Goal: Task Accomplishment & Management: Use online tool/utility

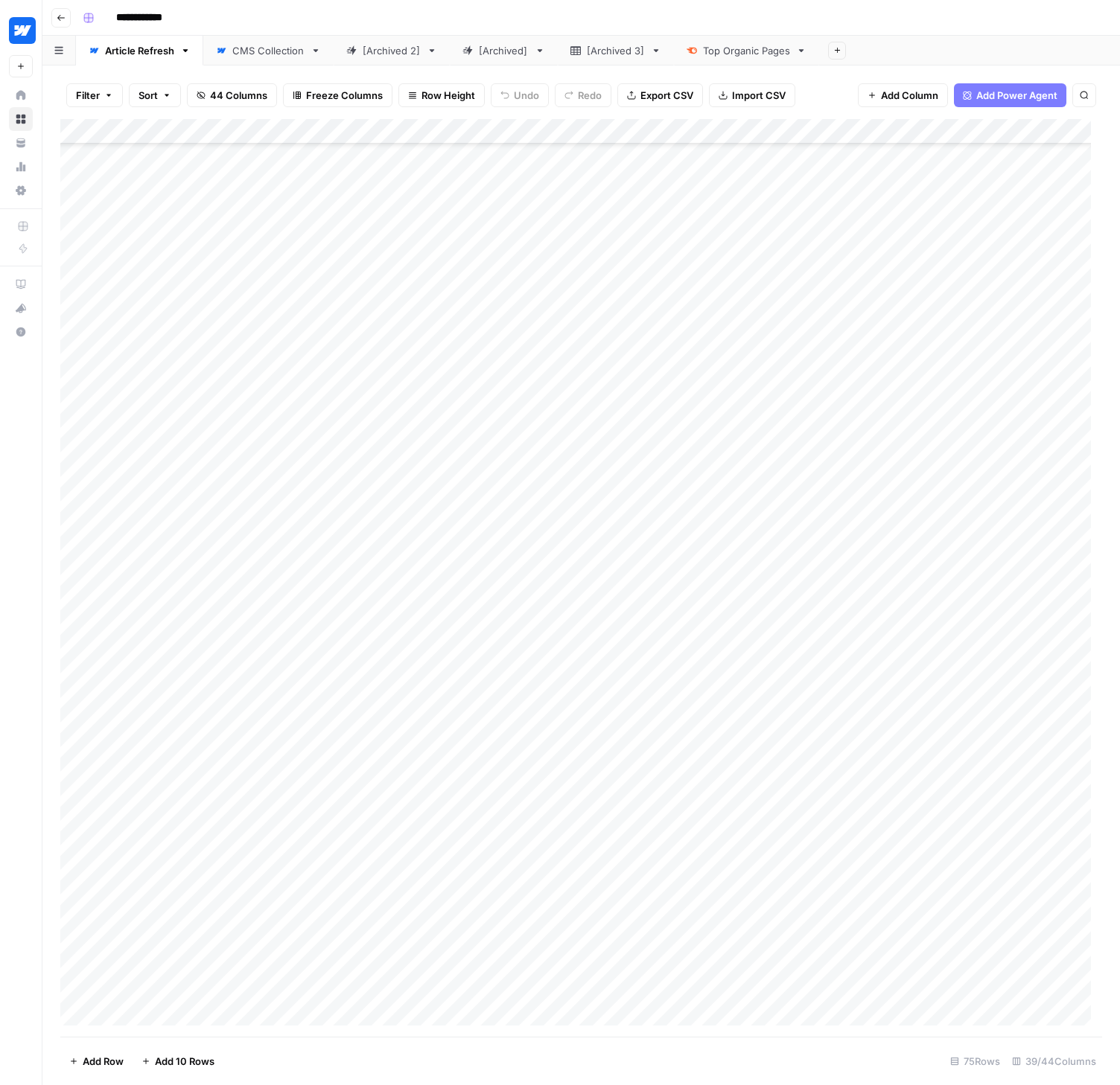
scroll to position [1041, 0]
click at [625, 885] on div "Add Column" at bounding box center [581, 578] width 1042 height 918
click at [621, 913] on div "Add Column" at bounding box center [581, 578] width 1042 height 918
click at [619, 937] on div "Add Column" at bounding box center [581, 578] width 1042 height 918
click at [620, 963] on div "Add Column" at bounding box center [581, 578] width 1042 height 918
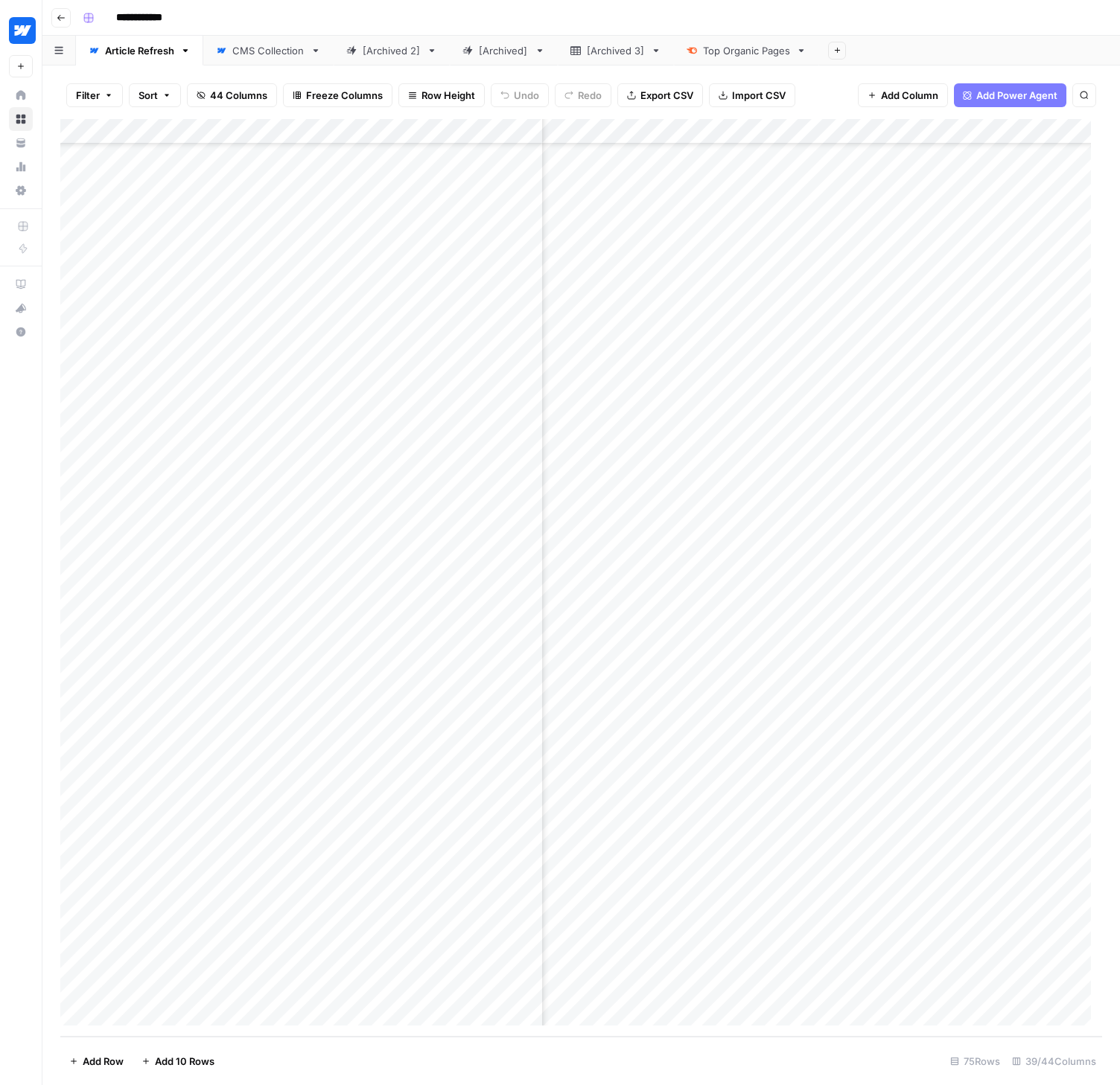
scroll to position [1041, 1626]
click at [656, 886] on div "Add Column" at bounding box center [581, 578] width 1042 height 918
click at [655, 913] on div "Add Column" at bounding box center [581, 578] width 1042 height 918
click at [653, 938] on div "Add Column" at bounding box center [581, 578] width 1042 height 918
click at [653, 961] on div "Add Column" at bounding box center [581, 578] width 1042 height 918
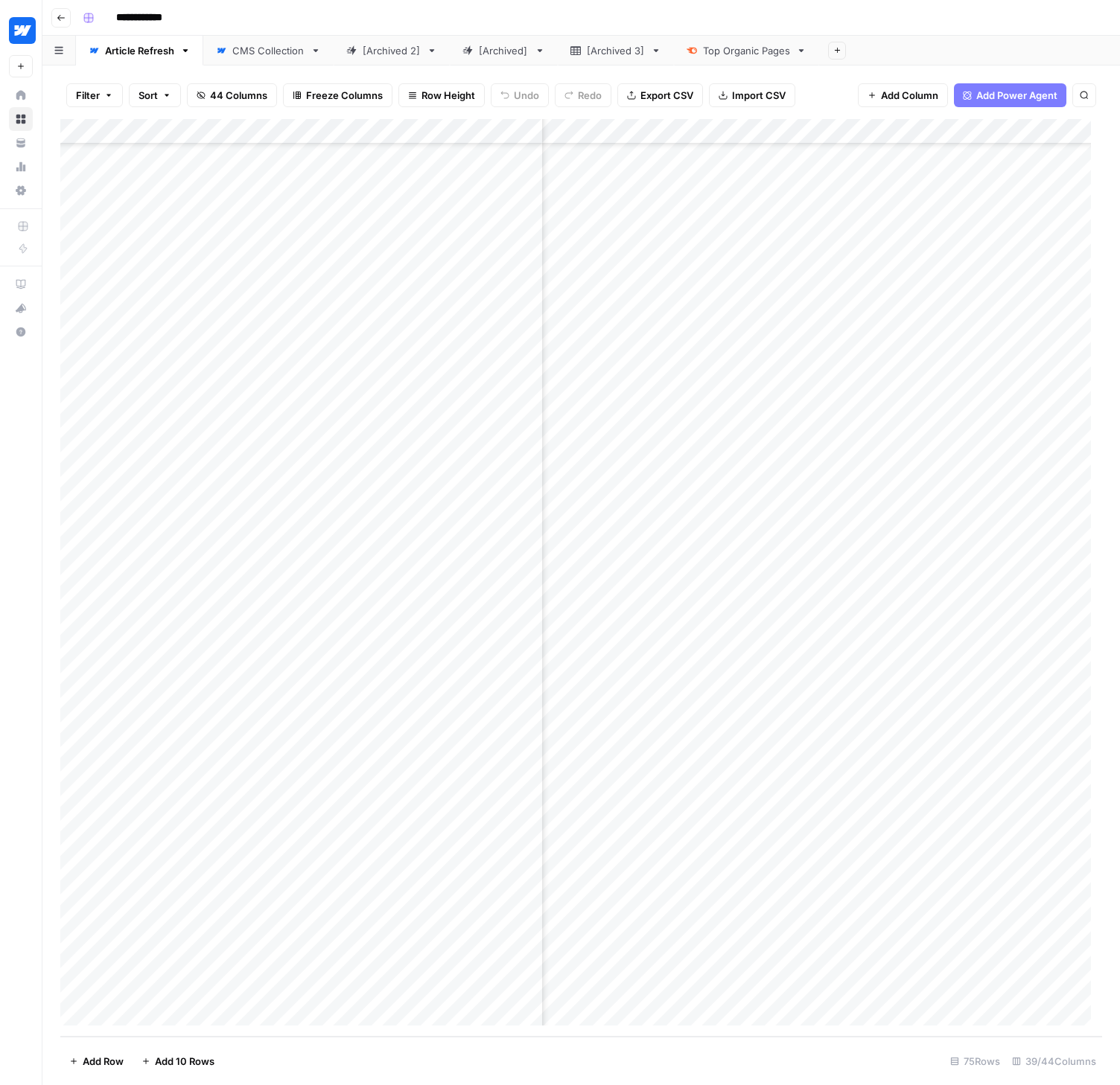
scroll to position [1041, 2060]
click at [635, 883] on div "Add Column" at bounding box center [581, 578] width 1042 height 918
click at [632, 912] on div "Add Column" at bounding box center [581, 578] width 1042 height 918
click at [631, 935] on div "Add Column" at bounding box center [581, 578] width 1042 height 918
click at [634, 963] on div "Add Column" at bounding box center [581, 578] width 1042 height 918
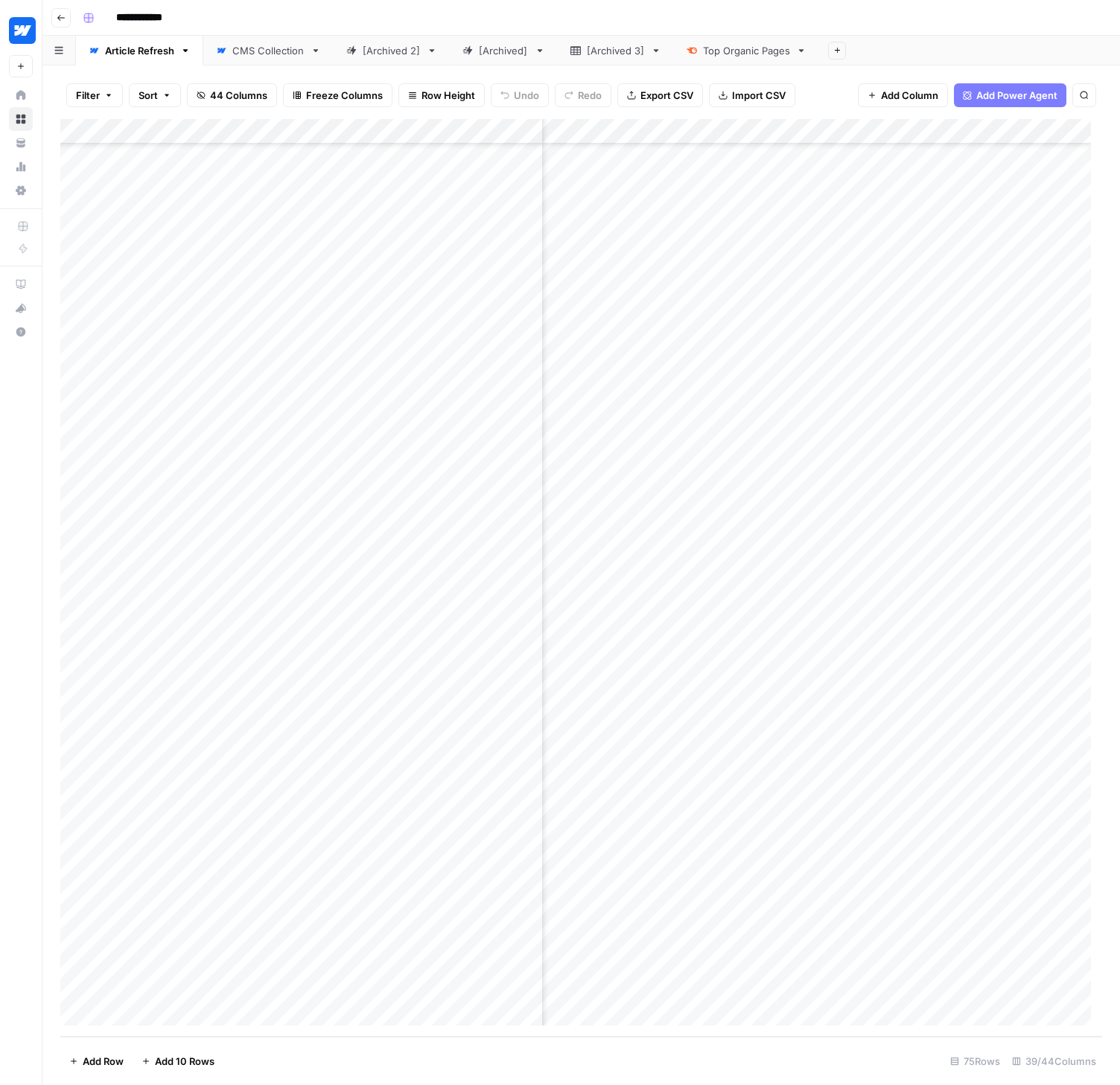
scroll to position [1041, 2436]
click at [877, 887] on div "Add Column" at bounding box center [581, 578] width 1042 height 918
click at [864, 888] on div "Add Column" at bounding box center [581, 578] width 1042 height 918
click at [866, 967] on button "medium" at bounding box center [851, 971] width 50 height 18
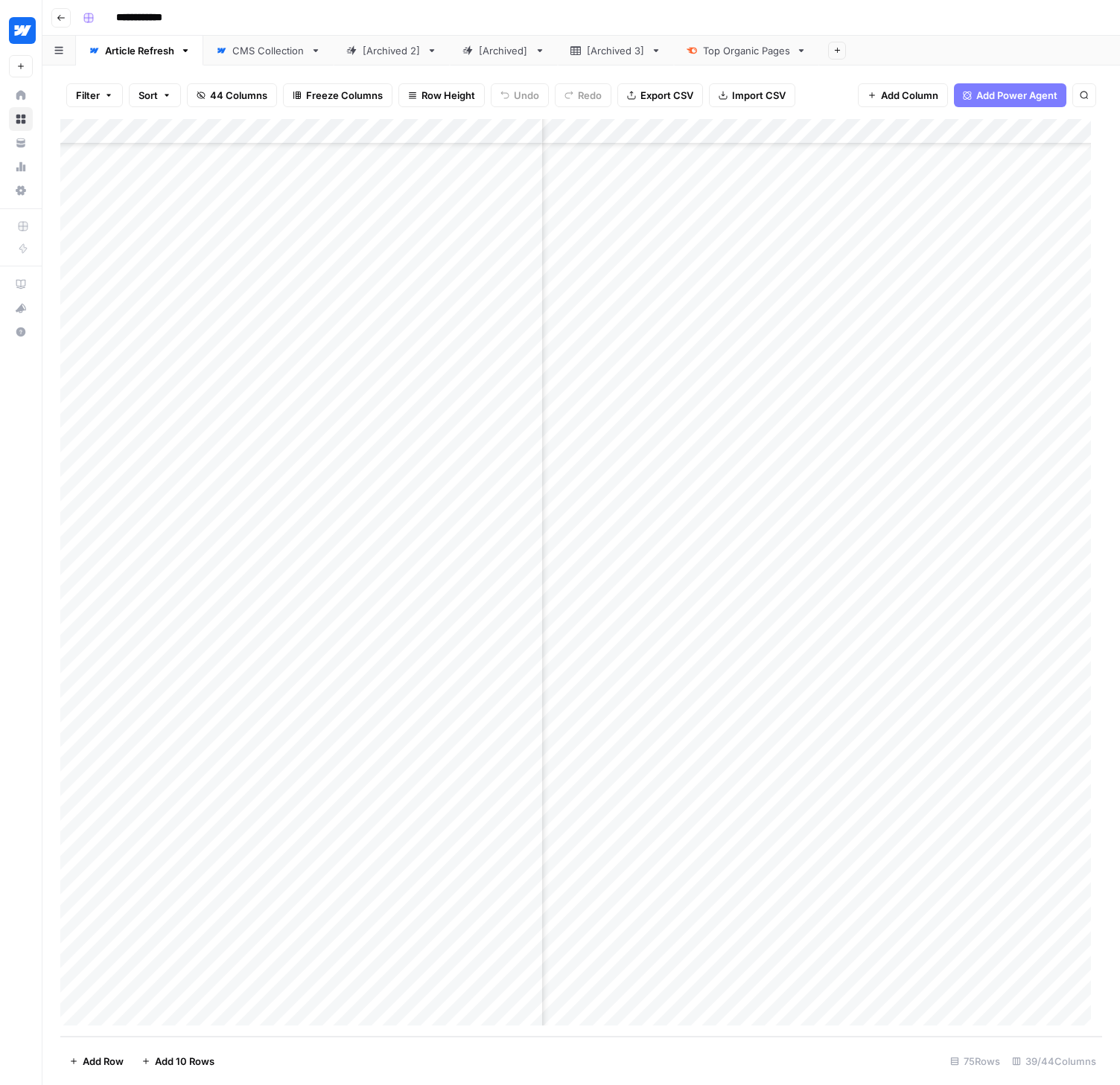
click at [1047, 913] on div "Add Column" at bounding box center [581, 578] width 1042 height 918
click at [1035, 913] on div "Add Column" at bounding box center [581, 578] width 1042 height 918
click at [1016, 997] on button "medium" at bounding box center [994, 997] width 50 height 18
click at [1046, 943] on div "Add Column" at bounding box center [581, 578] width 1042 height 918
click at [1033, 943] on div "Add Column" at bounding box center [581, 578] width 1042 height 918
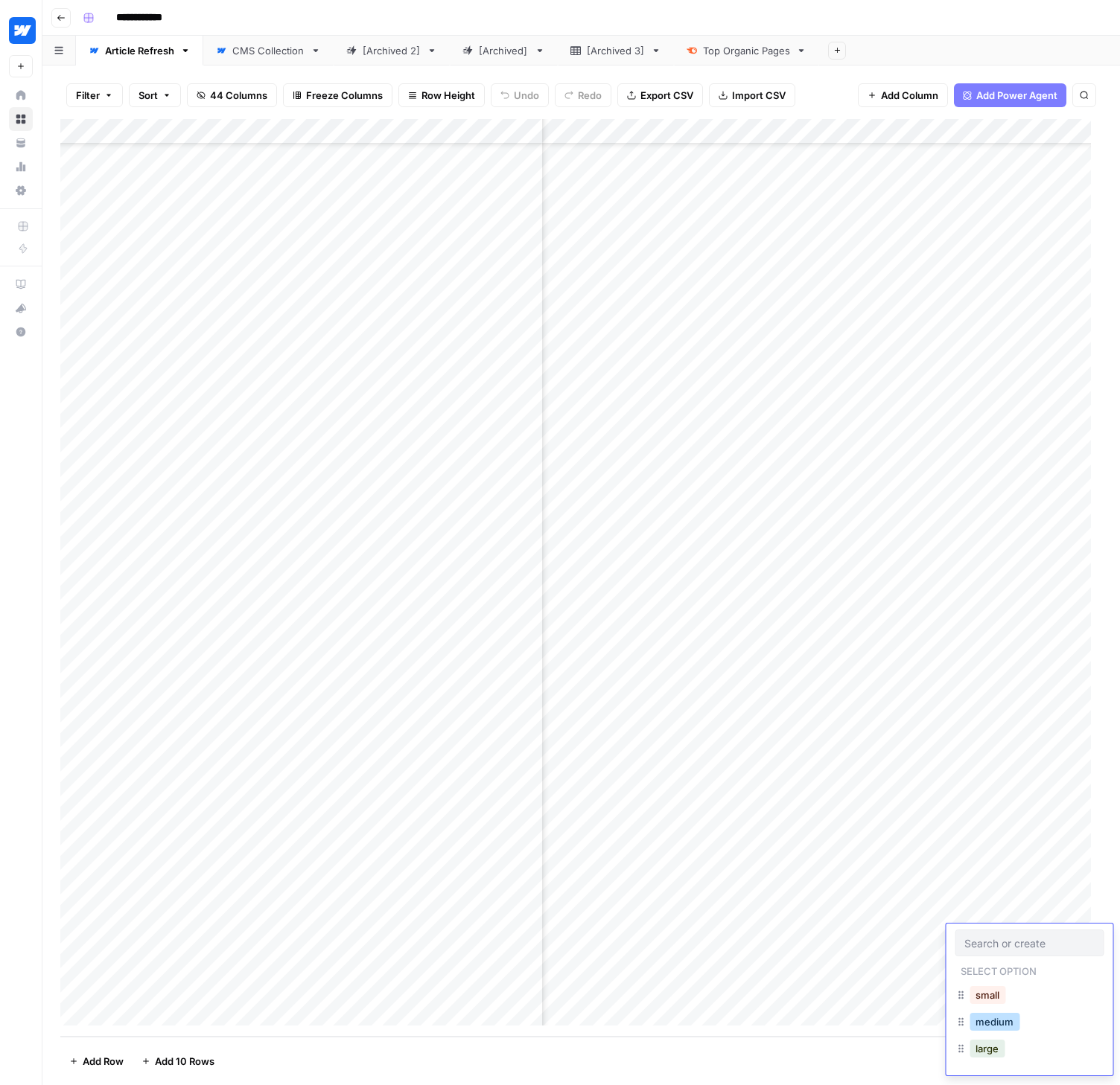
click at [996, 1015] on button "medium" at bounding box center [994, 1022] width 50 height 18
click at [1032, 962] on div "Add Column" at bounding box center [581, 578] width 1042 height 918
click at [1036, 963] on div "Add Column" at bounding box center [581, 578] width 1042 height 918
click at [991, 1053] on button "medium" at bounding box center [983, 1047] width 50 height 18
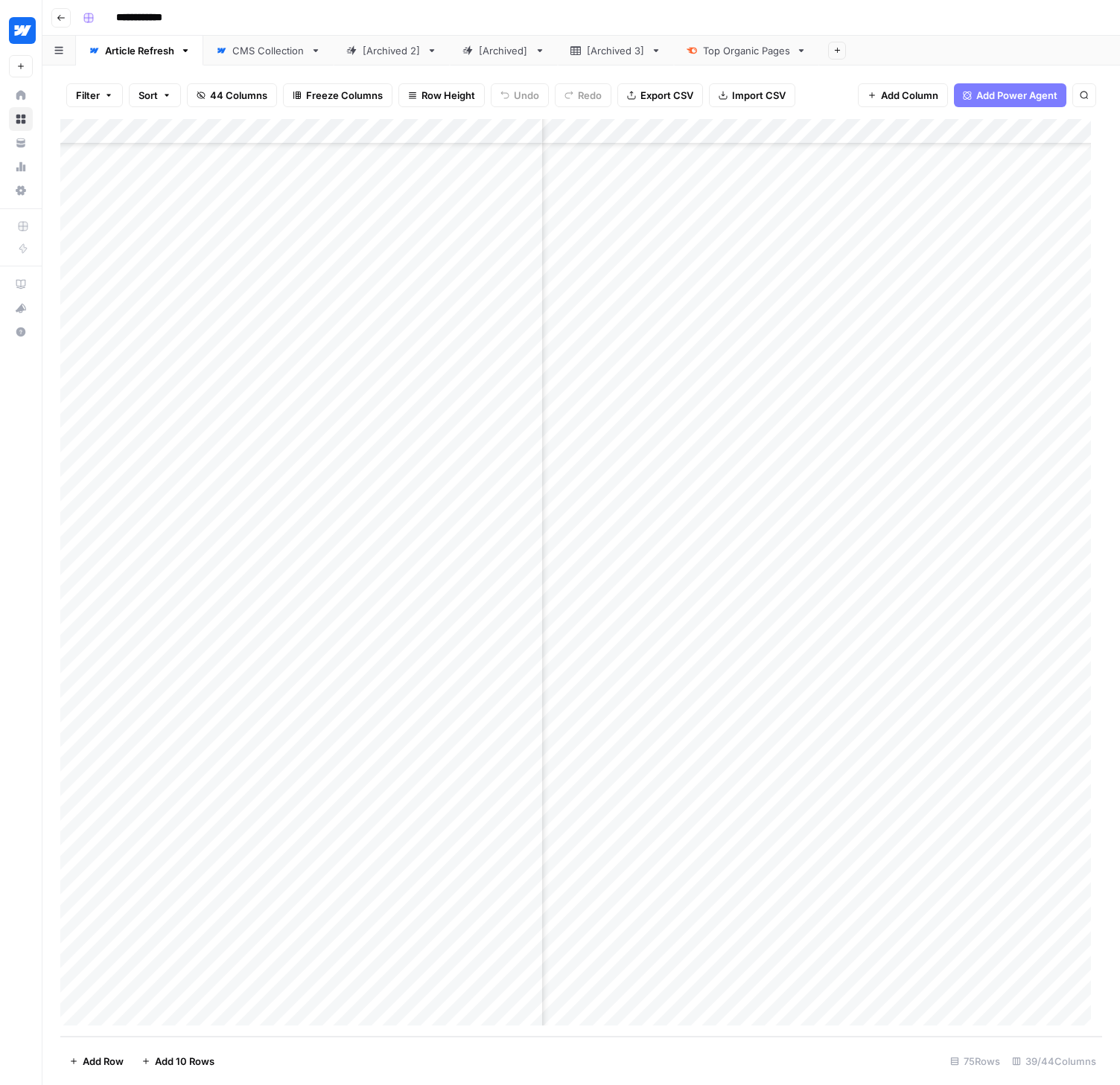
click at [672, 886] on div "Add Column" at bounding box center [581, 578] width 1042 height 918
click at [667, 911] on div "Add Column" at bounding box center [581, 578] width 1042 height 918
click at [664, 938] on div "Add Column" at bounding box center [581, 578] width 1042 height 918
click at [670, 962] on div "Add Column" at bounding box center [581, 578] width 1042 height 918
click at [507, 889] on div "Add Column" at bounding box center [581, 578] width 1042 height 918
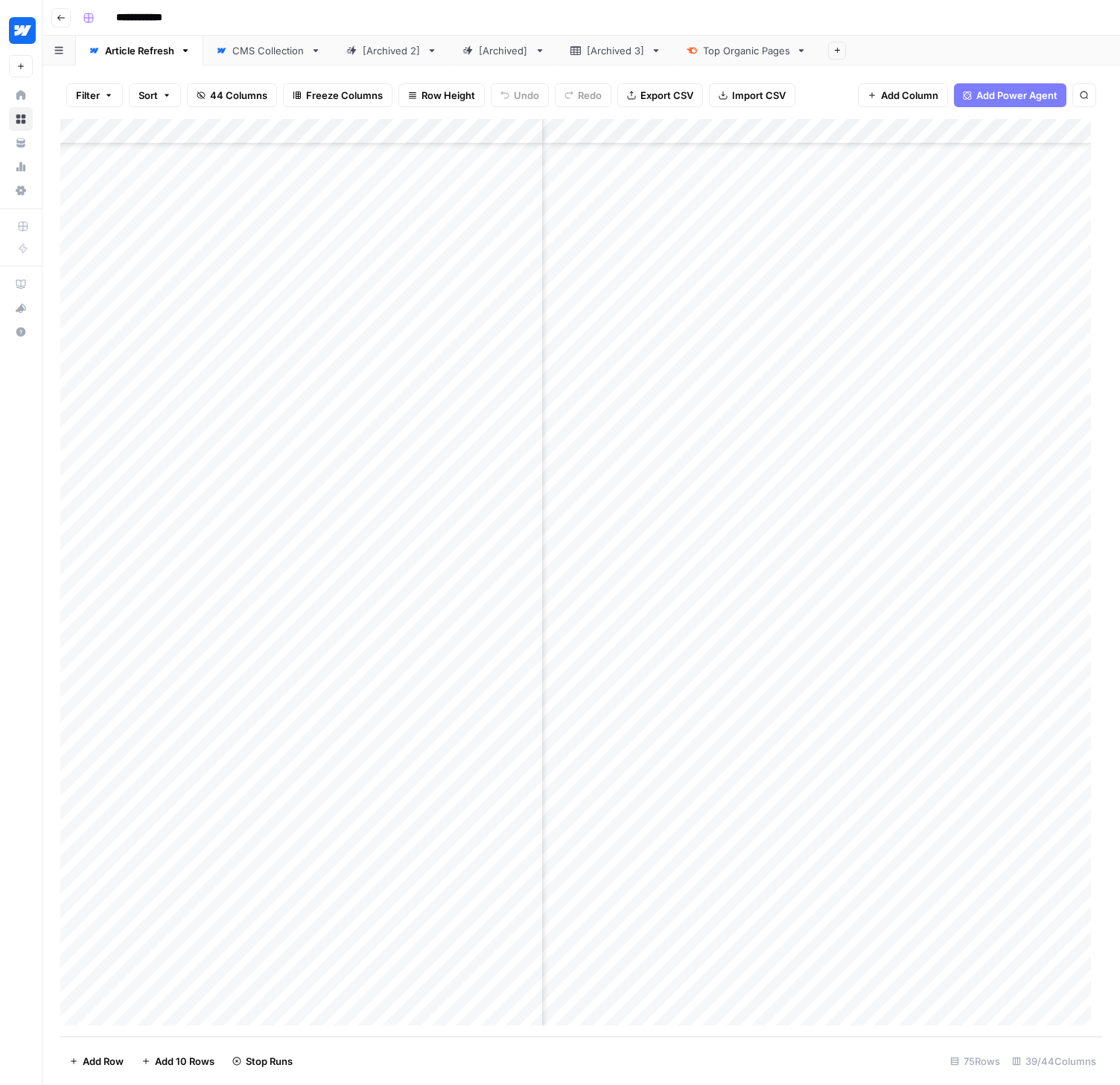
click at [484, 890] on div "Add Column" at bounding box center [581, 578] width 1042 height 918
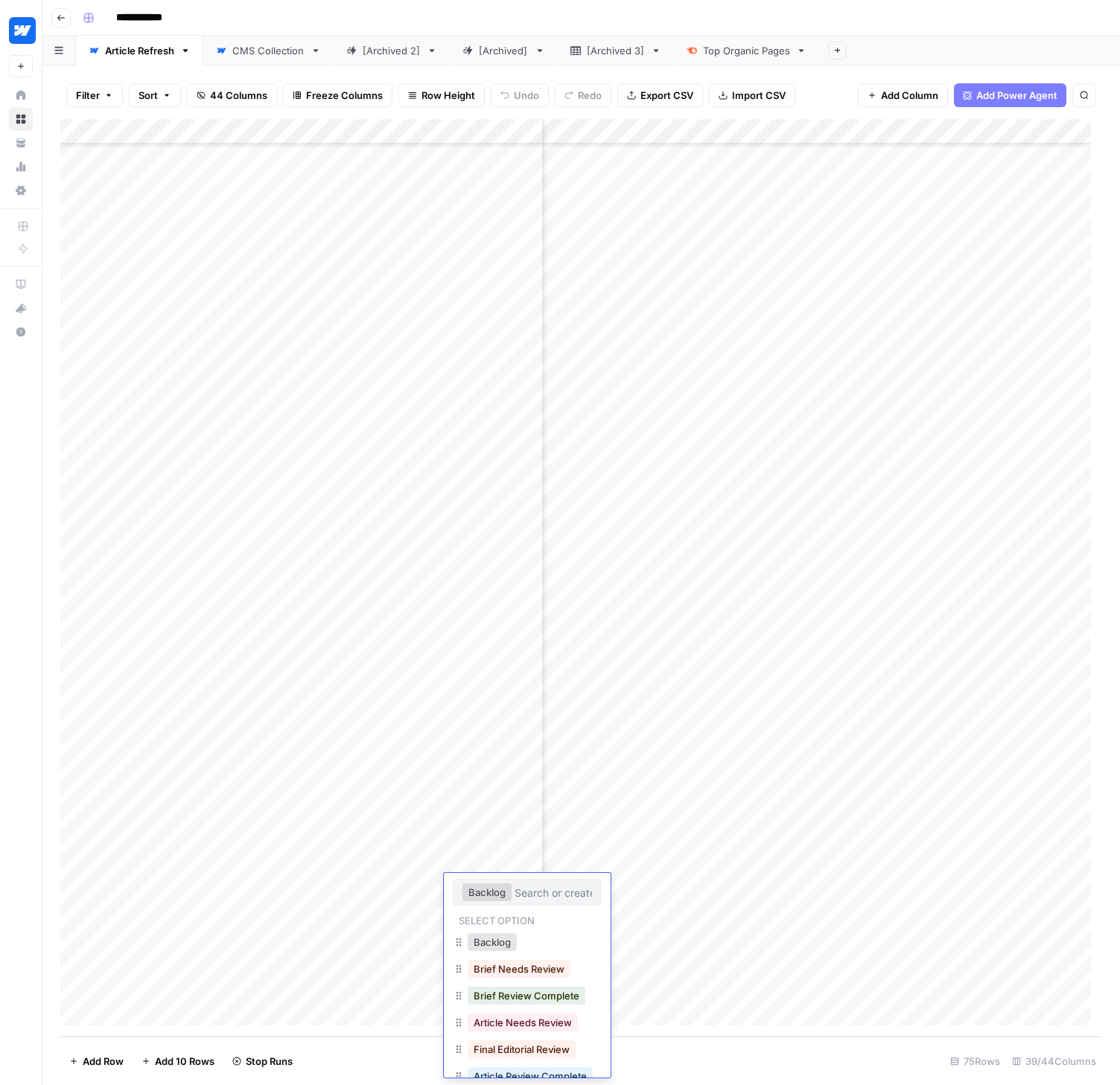
scroll to position [3, 0]
click at [530, 974] on button "Brief Needs Review" at bounding box center [519, 968] width 103 height 18
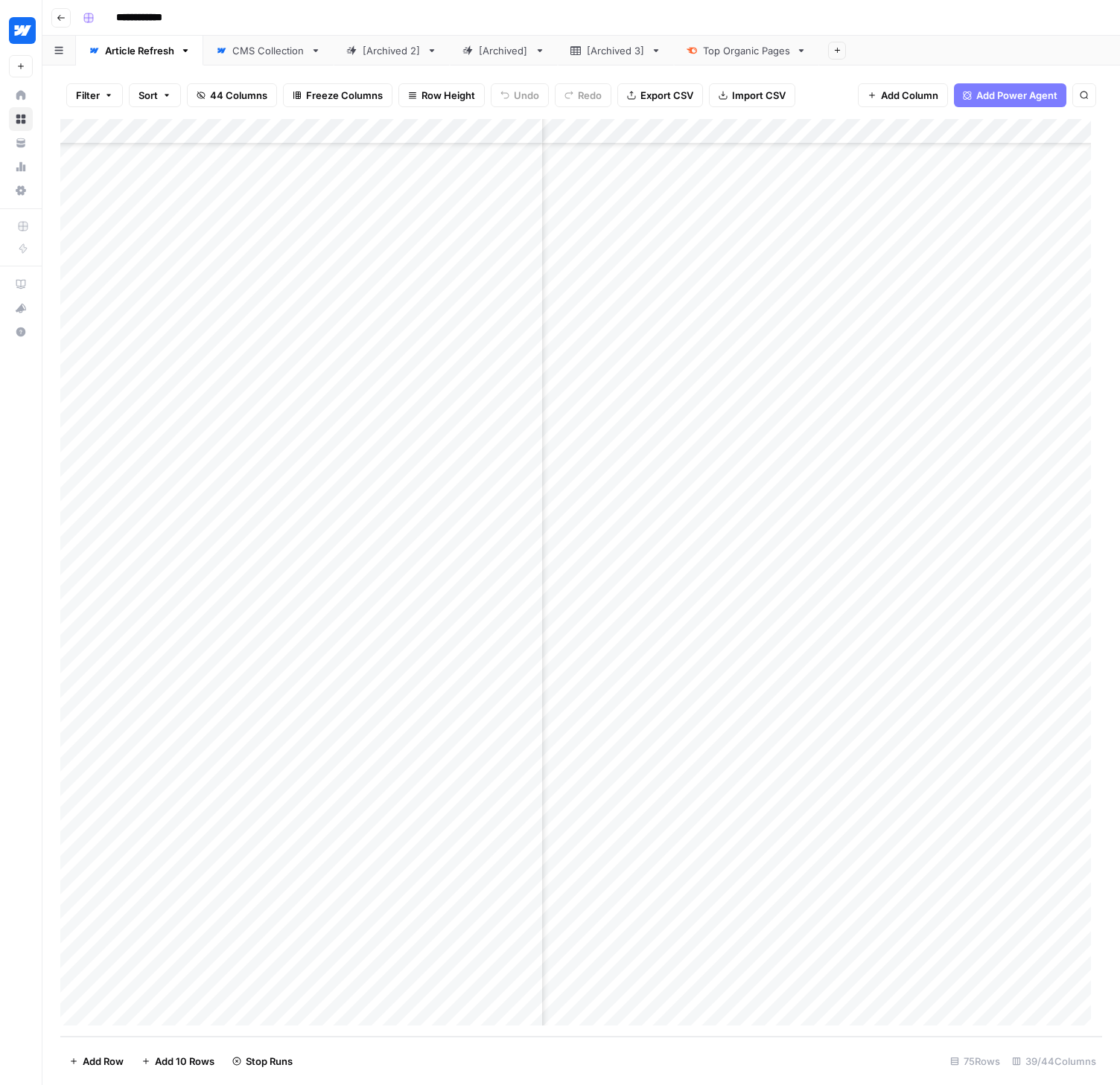
click at [502, 915] on div "Add Column" at bounding box center [581, 578] width 1042 height 918
click at [505, 912] on div "Add Column" at bounding box center [581, 578] width 1042 height 918
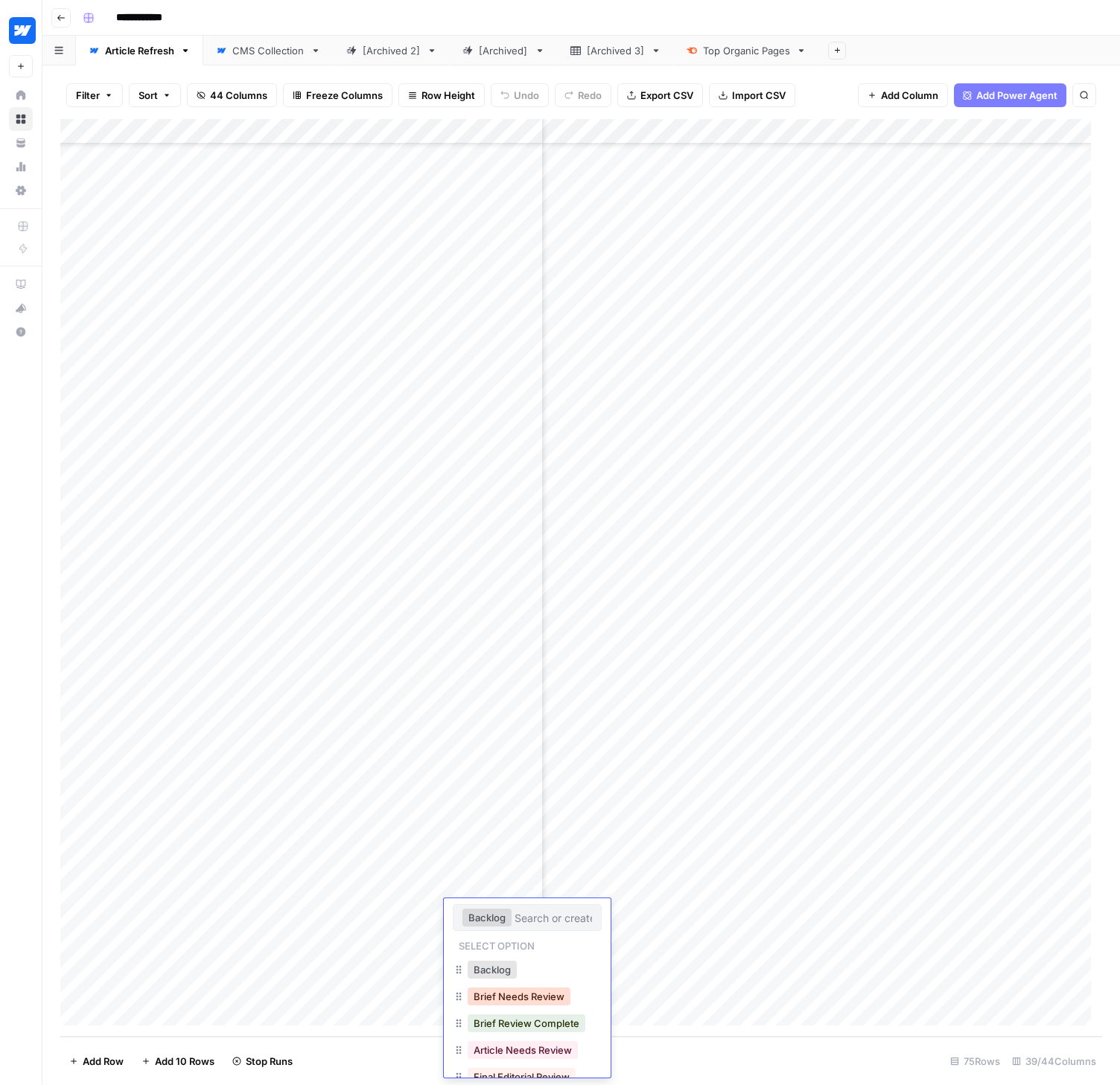
click at [510, 996] on button "Brief Needs Review" at bounding box center [519, 997] width 103 height 18
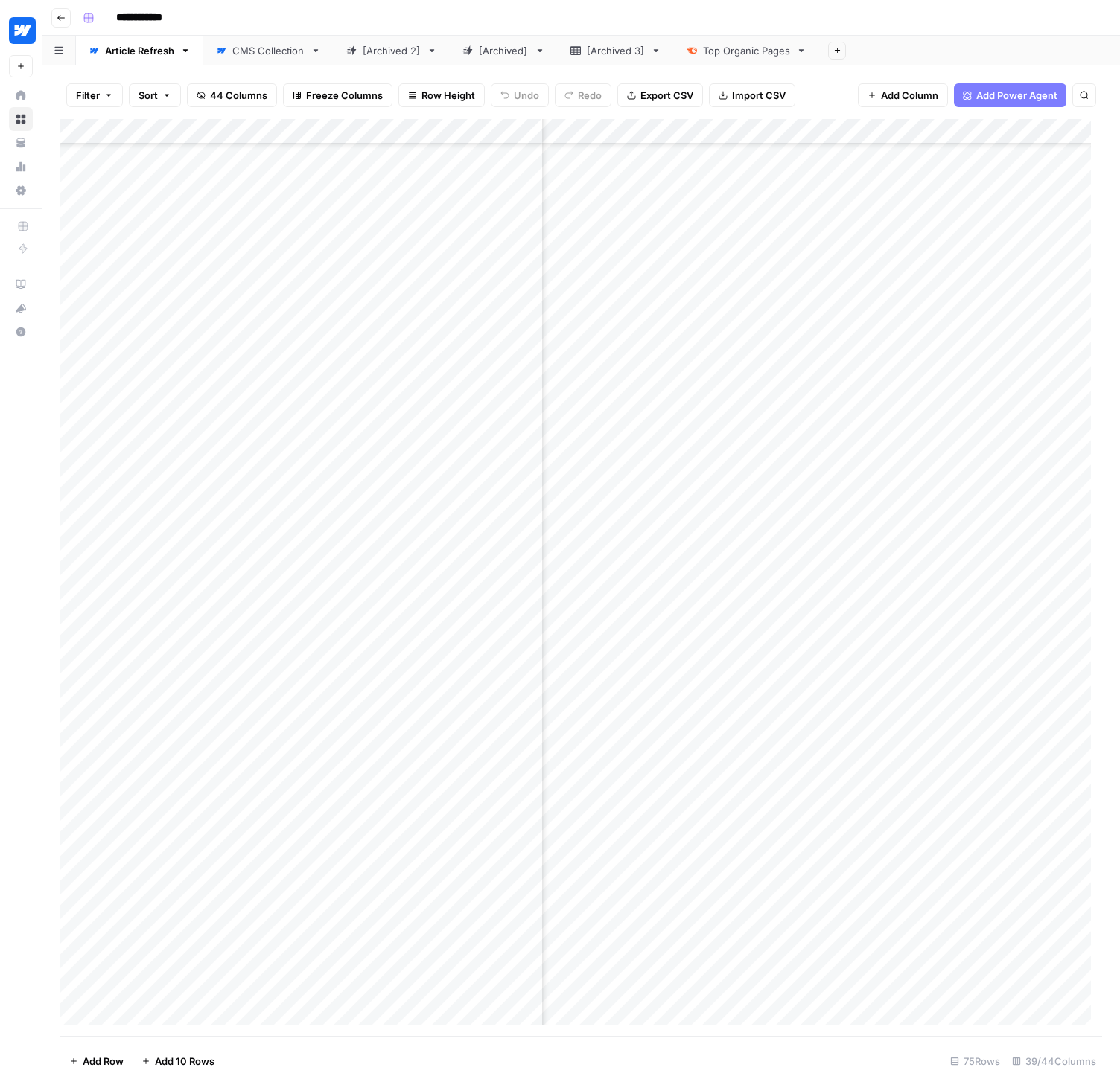
click at [496, 940] on div "Add Column" at bounding box center [581, 578] width 1042 height 918
click at [502, 938] on div "Add Column" at bounding box center [581, 578] width 1042 height 918
click at [508, 1014] on button "Brief Needs Review" at bounding box center [519, 1022] width 103 height 18
click at [506, 959] on div "Add Column" at bounding box center [581, 578] width 1042 height 918
click at [510, 959] on div "Add Column" at bounding box center [581, 578] width 1042 height 918
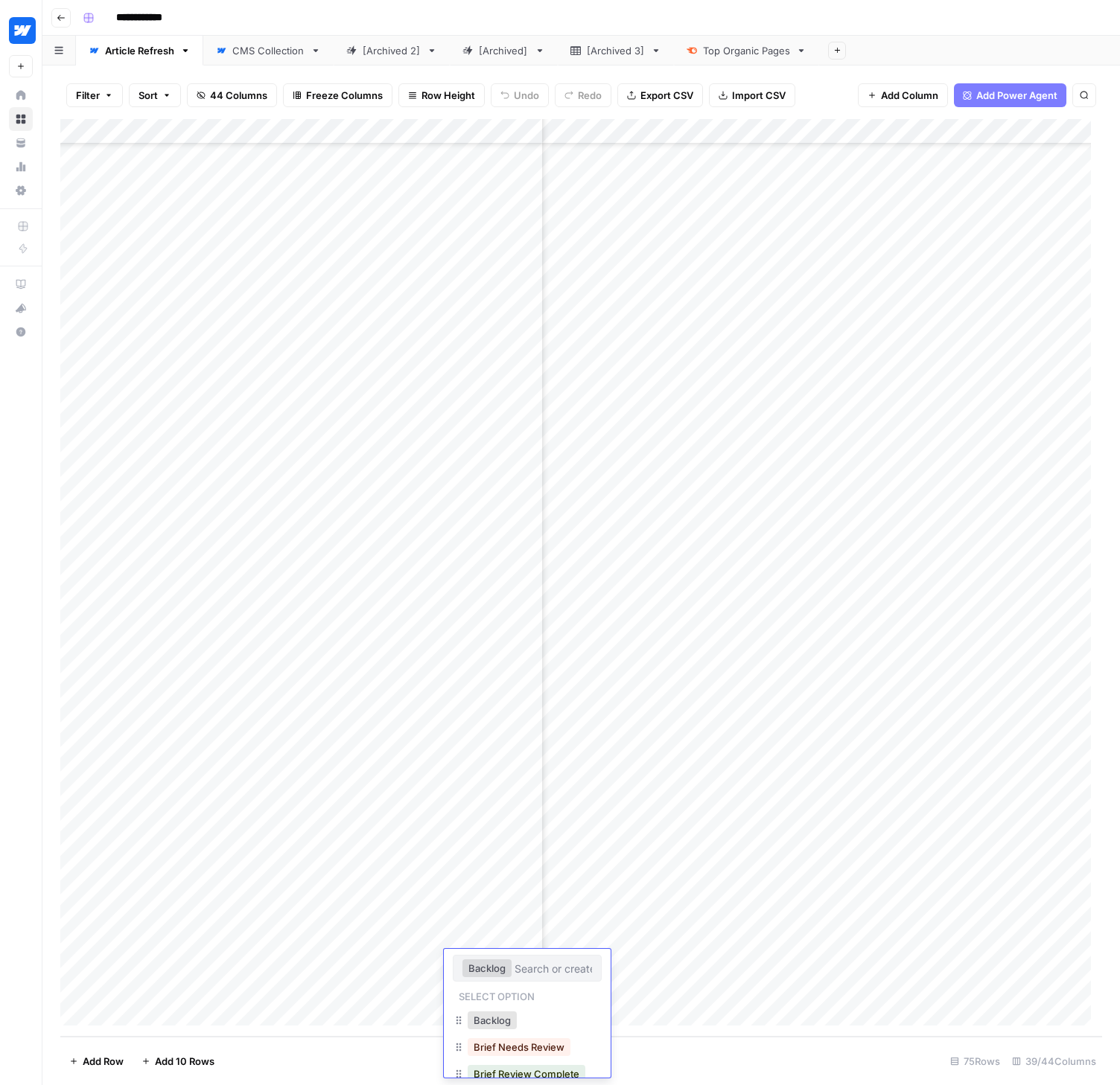
click at [512, 1044] on button "Brief Needs Review" at bounding box center [519, 1047] width 103 height 18
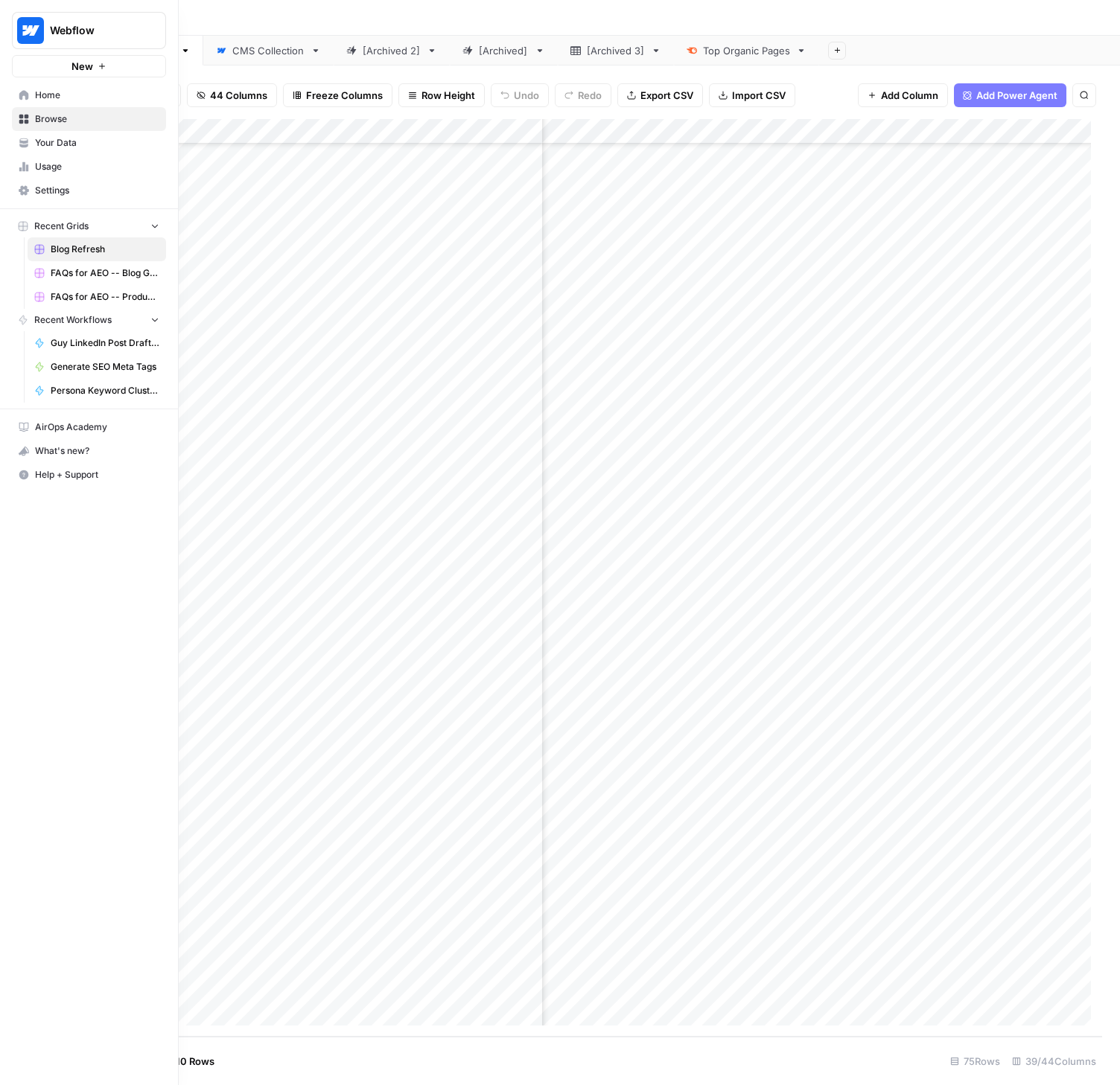
click at [37, 90] on span "Home" at bounding box center [97, 95] width 125 height 13
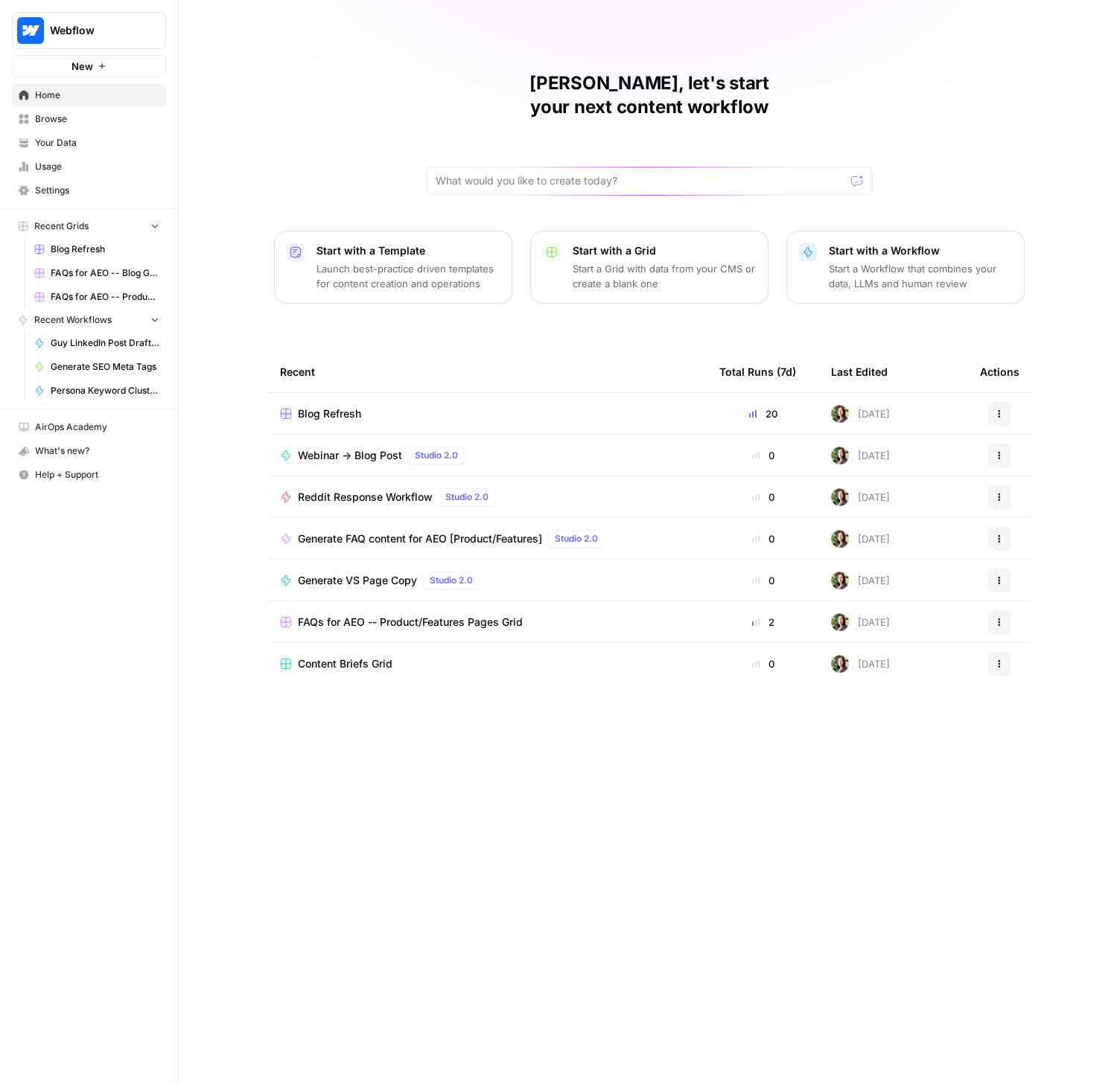
click at [364, 407] on div "Blog Refresh" at bounding box center [488, 414] width 416 height 15
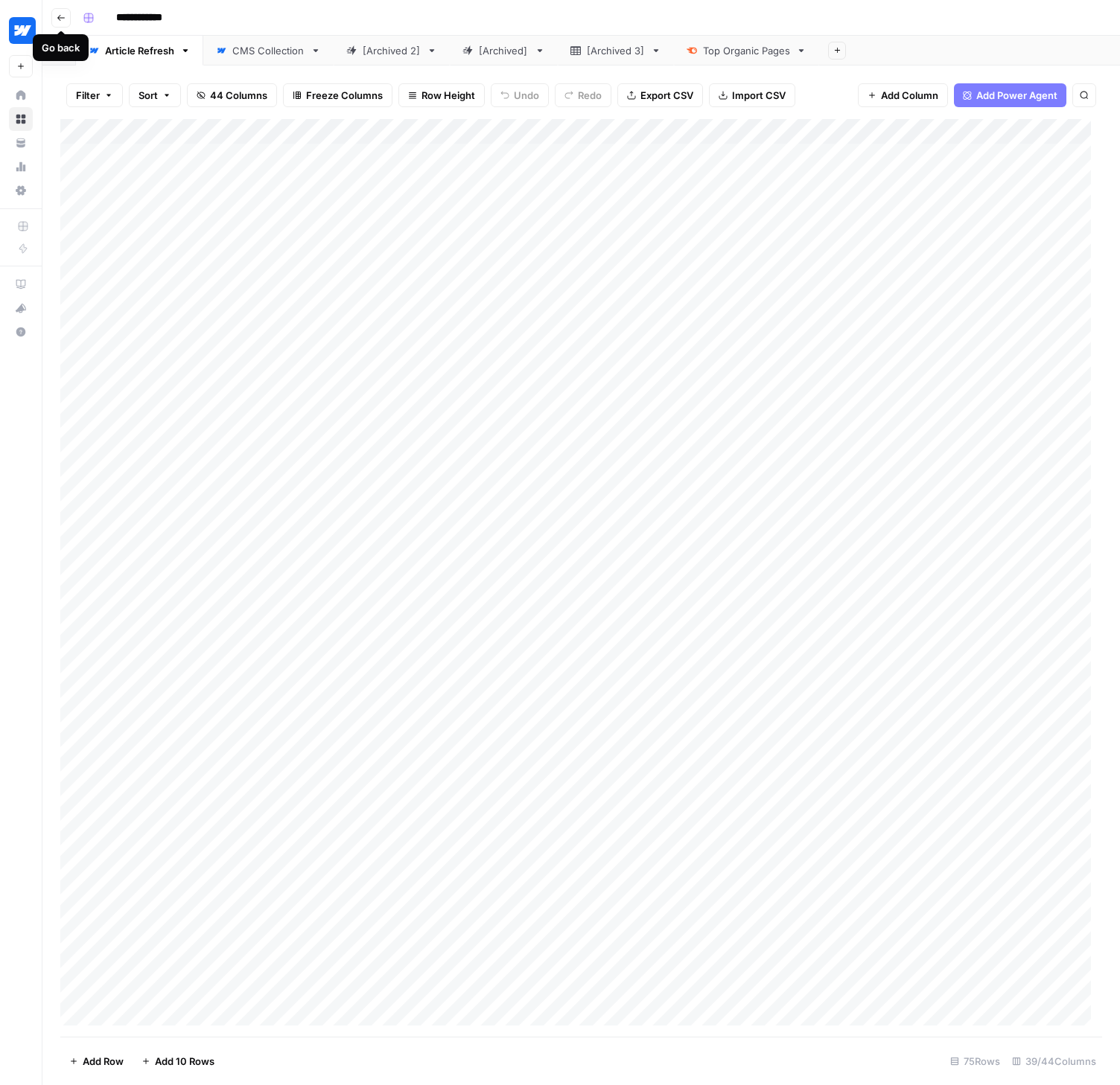
click at [59, 13] on icon "button" at bounding box center [61, 18] width 9 height 9
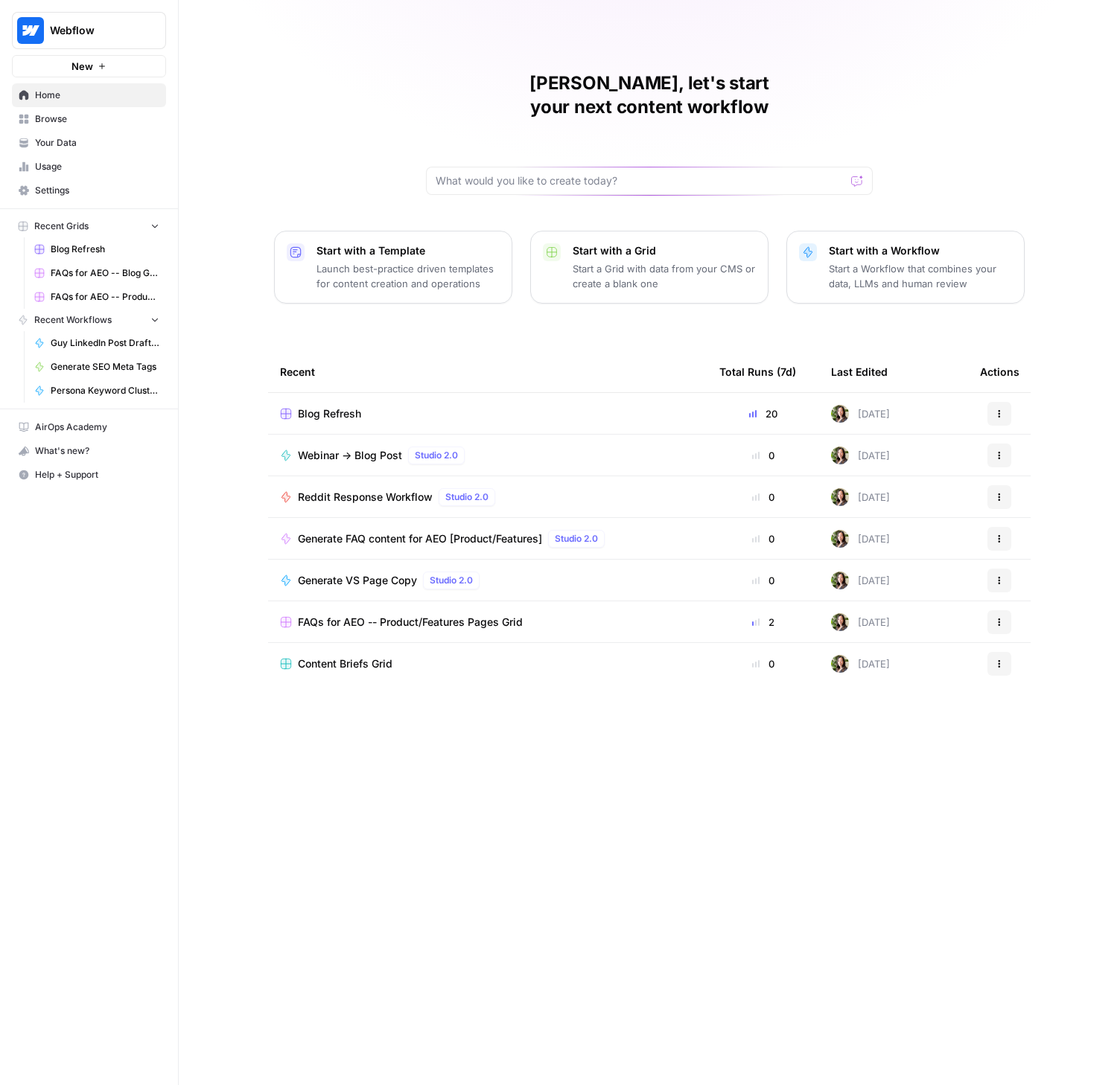
click at [57, 118] on span "Browse" at bounding box center [97, 118] width 125 height 13
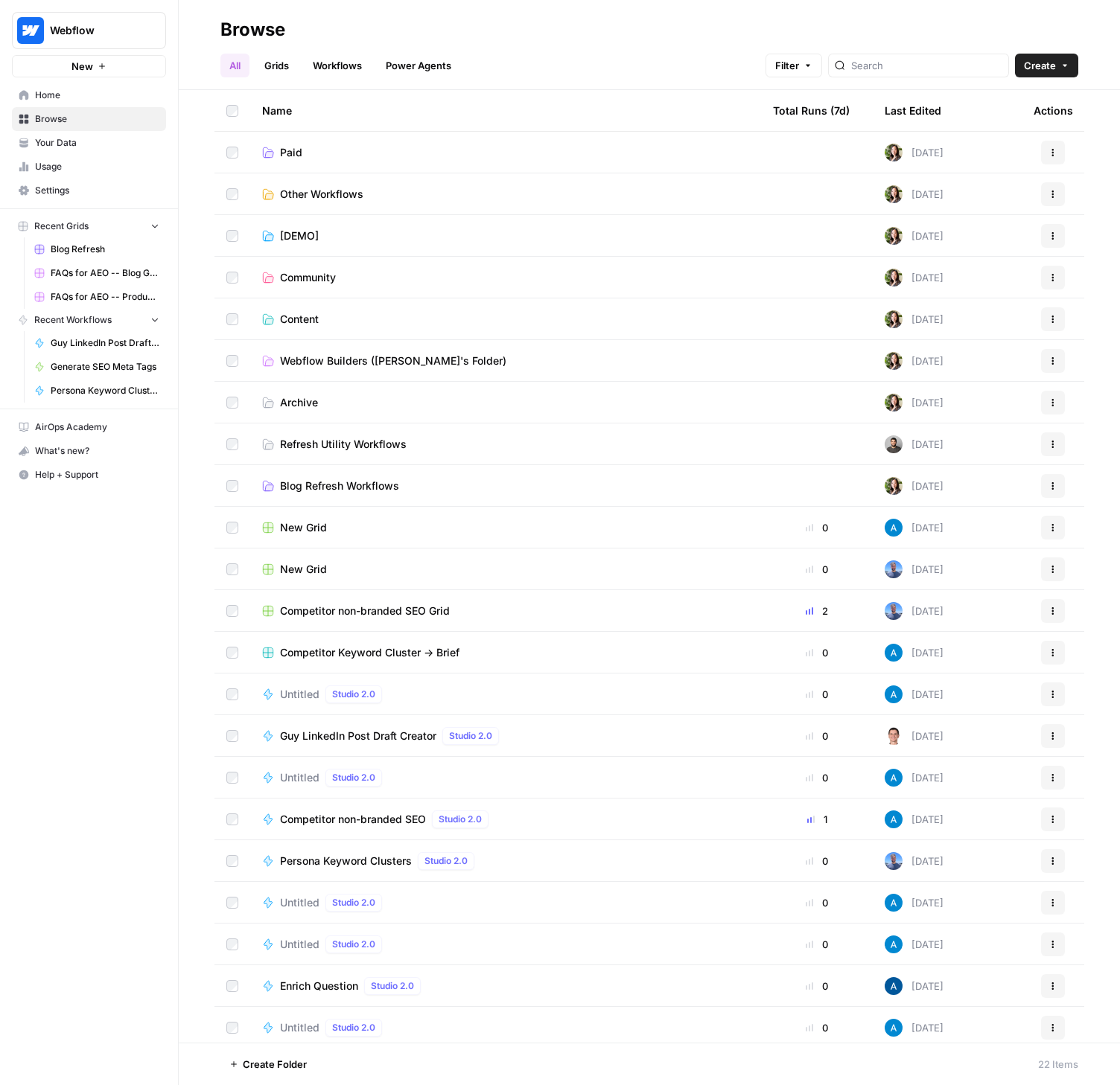
click at [307, 194] on span "Other Workflows" at bounding box center [322, 194] width 83 height 15
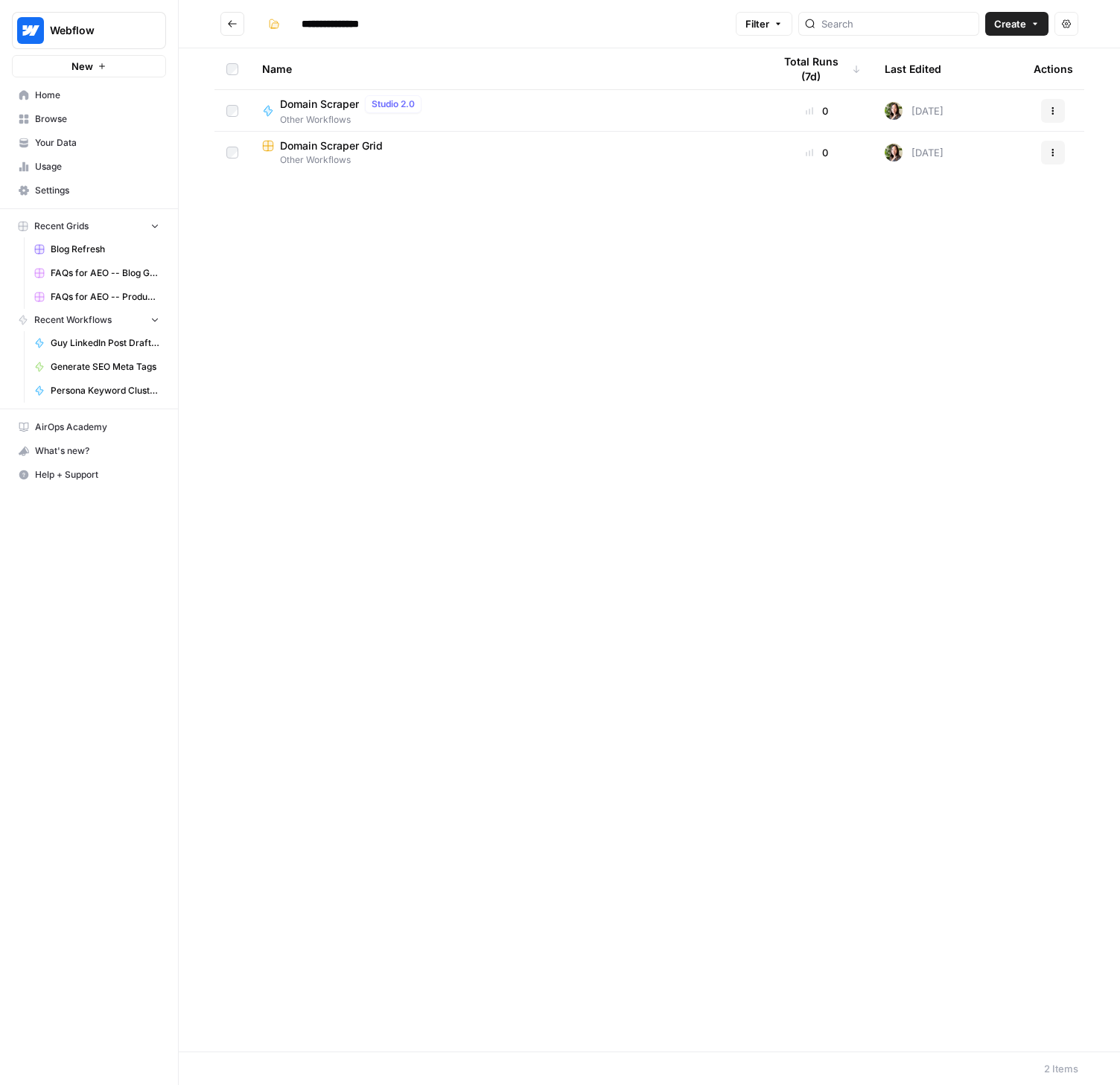
click at [225, 23] on button "Go back" at bounding box center [232, 23] width 24 height 24
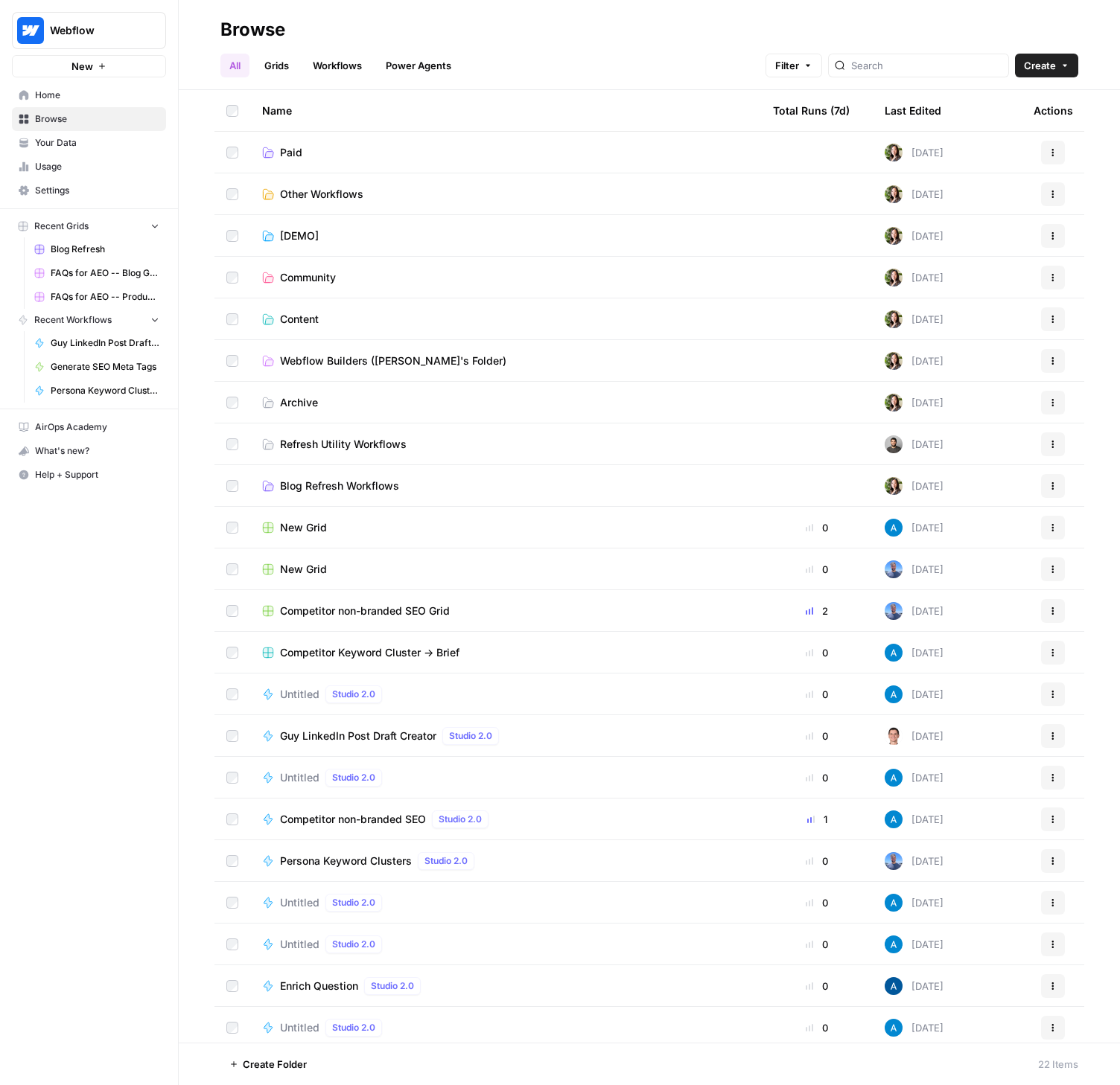
scroll to position [6, 0]
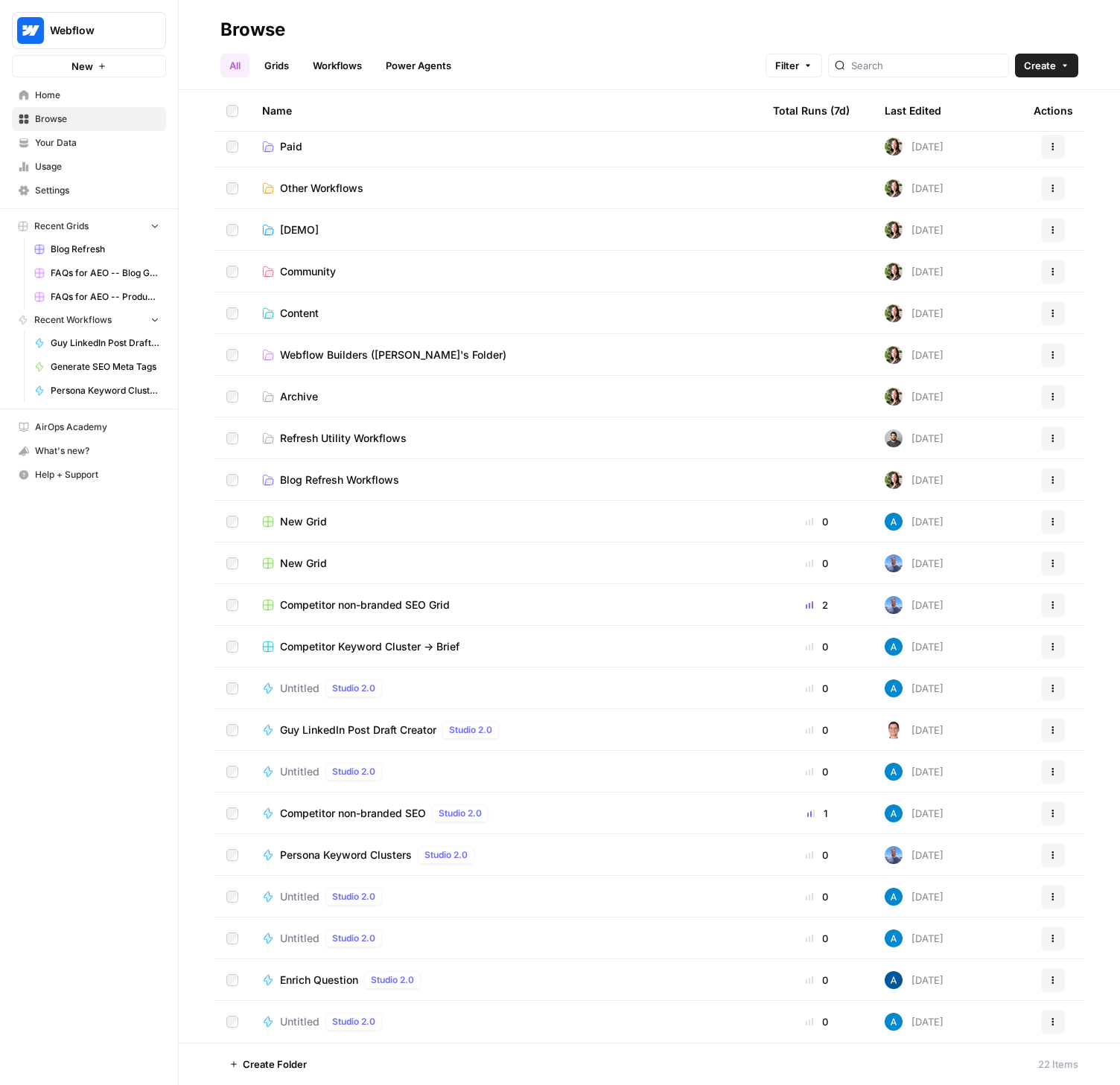
click at [480, 1016] on div "Untitled Studio 2.0" at bounding box center [505, 1022] width 487 height 18
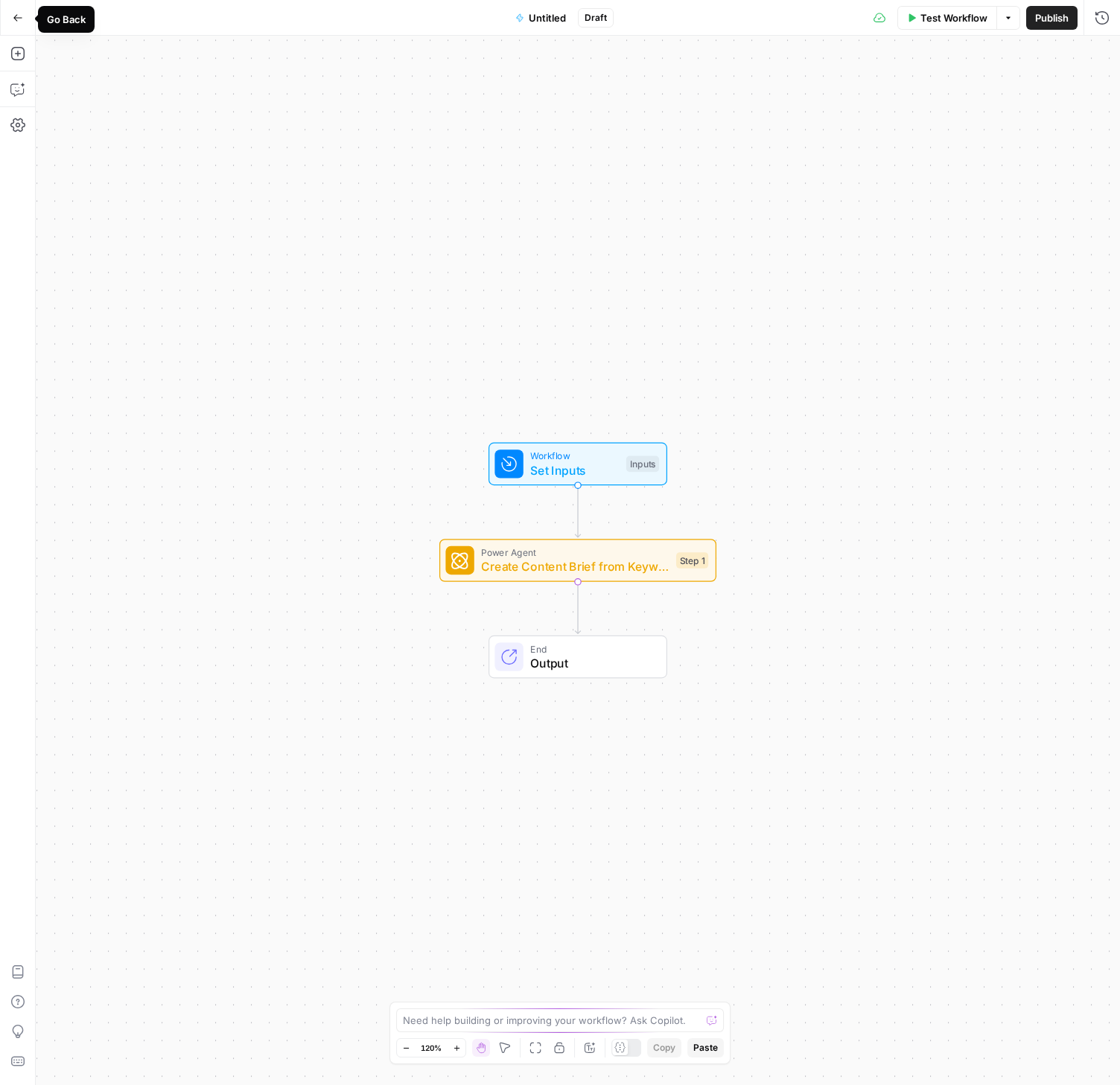
click at [18, 15] on icon "button" at bounding box center [18, 18] width 11 height 11
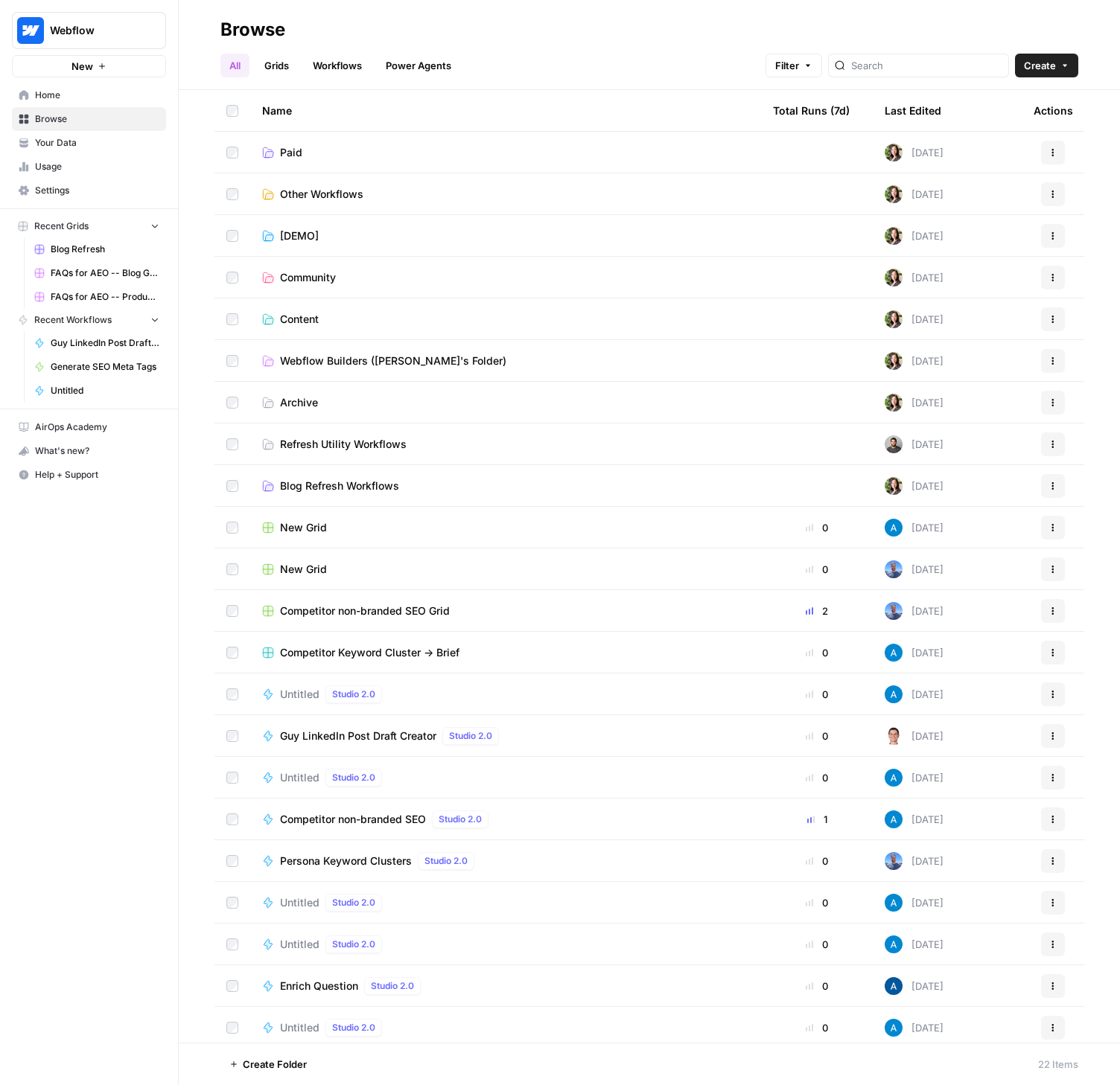
click at [1048, 1028] on icon "button" at bounding box center [1053, 1028] width 9 height 9
click at [1005, 1000] on button "Delete" at bounding box center [970, 993] width 153 height 21
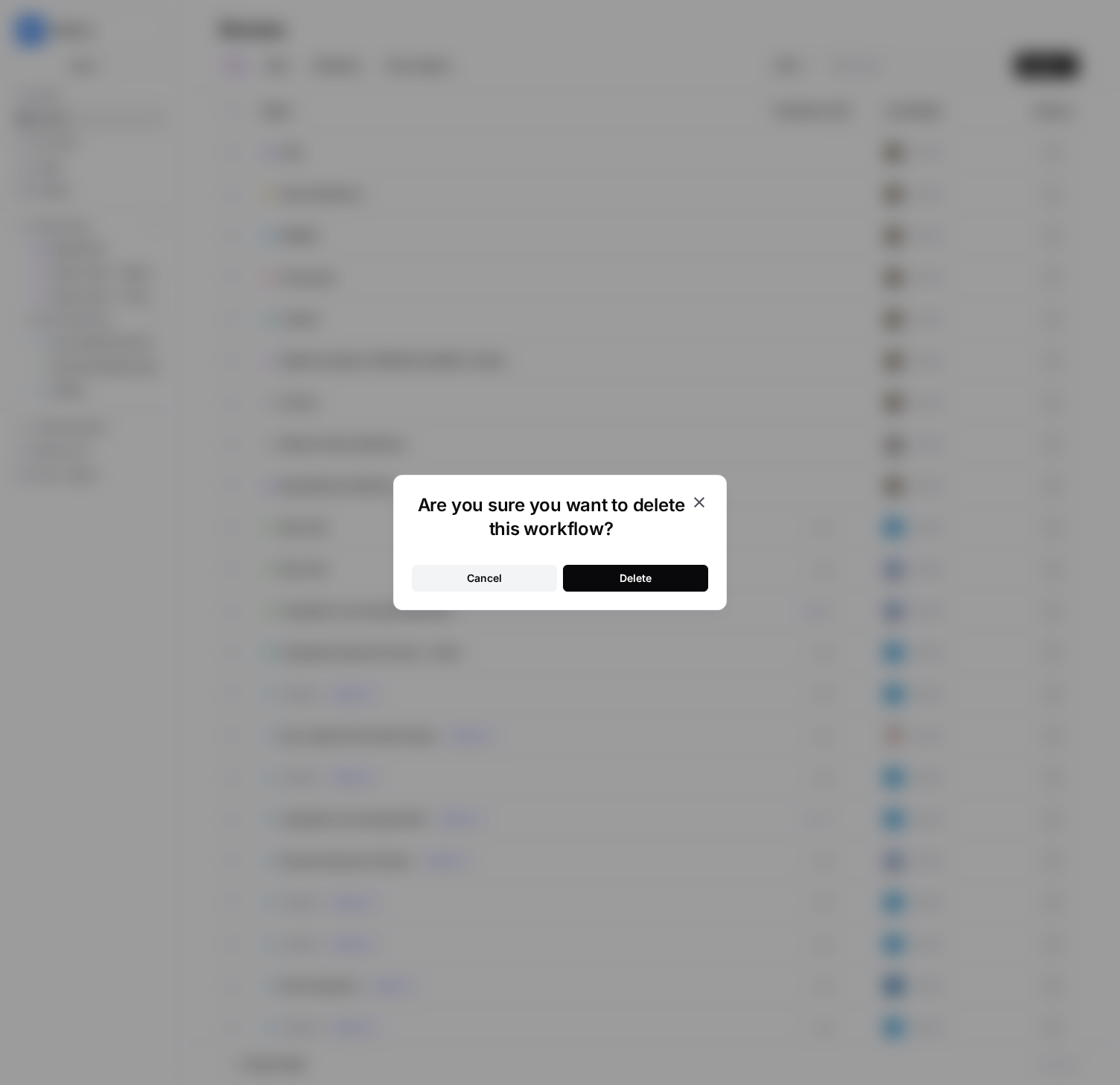
click at [632, 578] on div "Delete" at bounding box center [635, 578] width 32 height 15
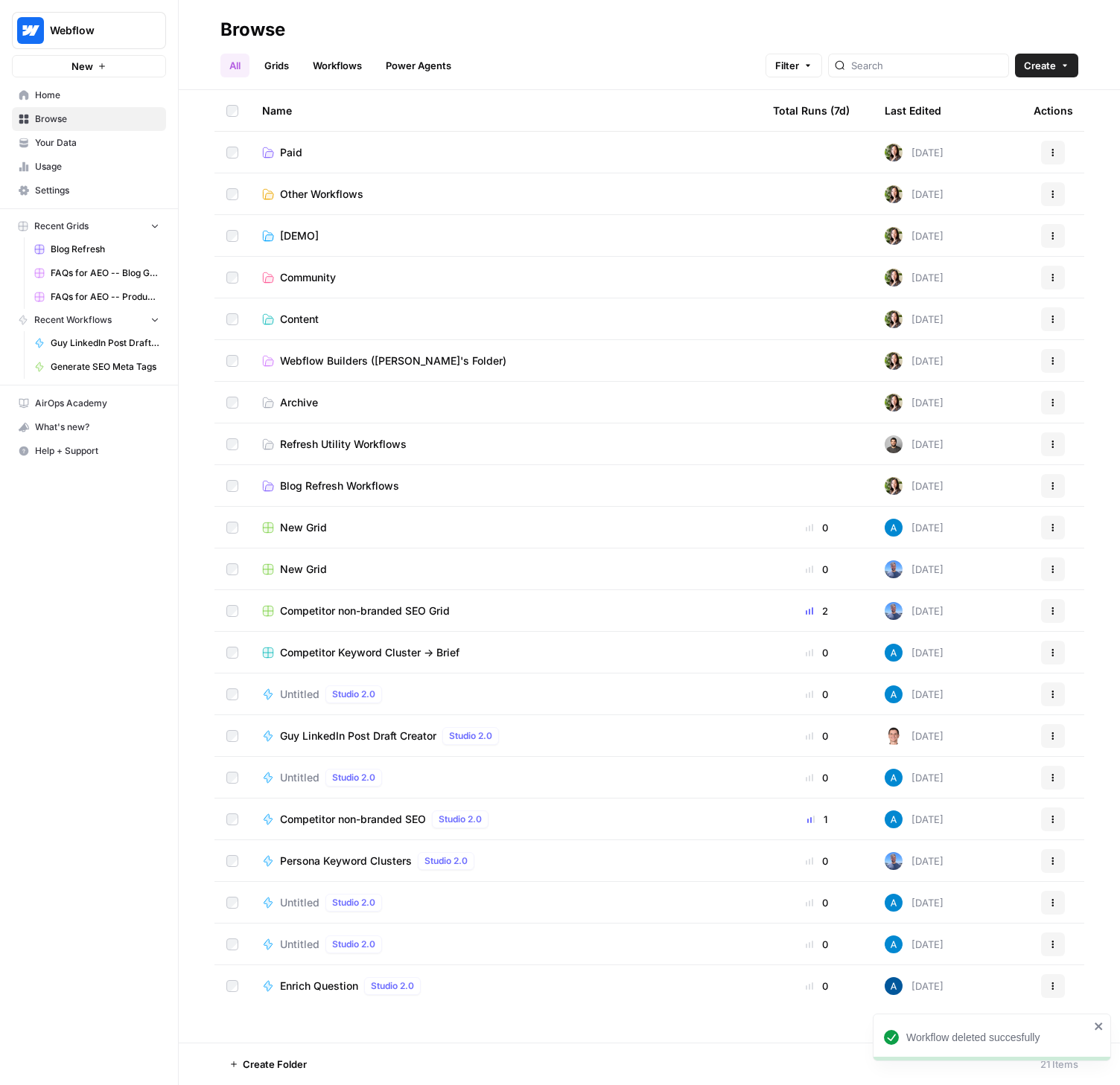
drag, startPoint x: 1099, startPoint y: 1027, endPoint x: 1052, endPoint y: 1026, distance: 47.0
click at [1099, 1027] on icon "close" at bounding box center [1098, 1027] width 7 height 7
click at [537, 929] on td "Untitled Studio 2.0" at bounding box center [505, 944] width 510 height 41
click at [448, 934] on td "Untitled Studio 2.0" at bounding box center [505, 944] width 510 height 41
click at [278, 938] on div "Untitled Studio 2.0" at bounding box center [505, 944] width 487 height 18
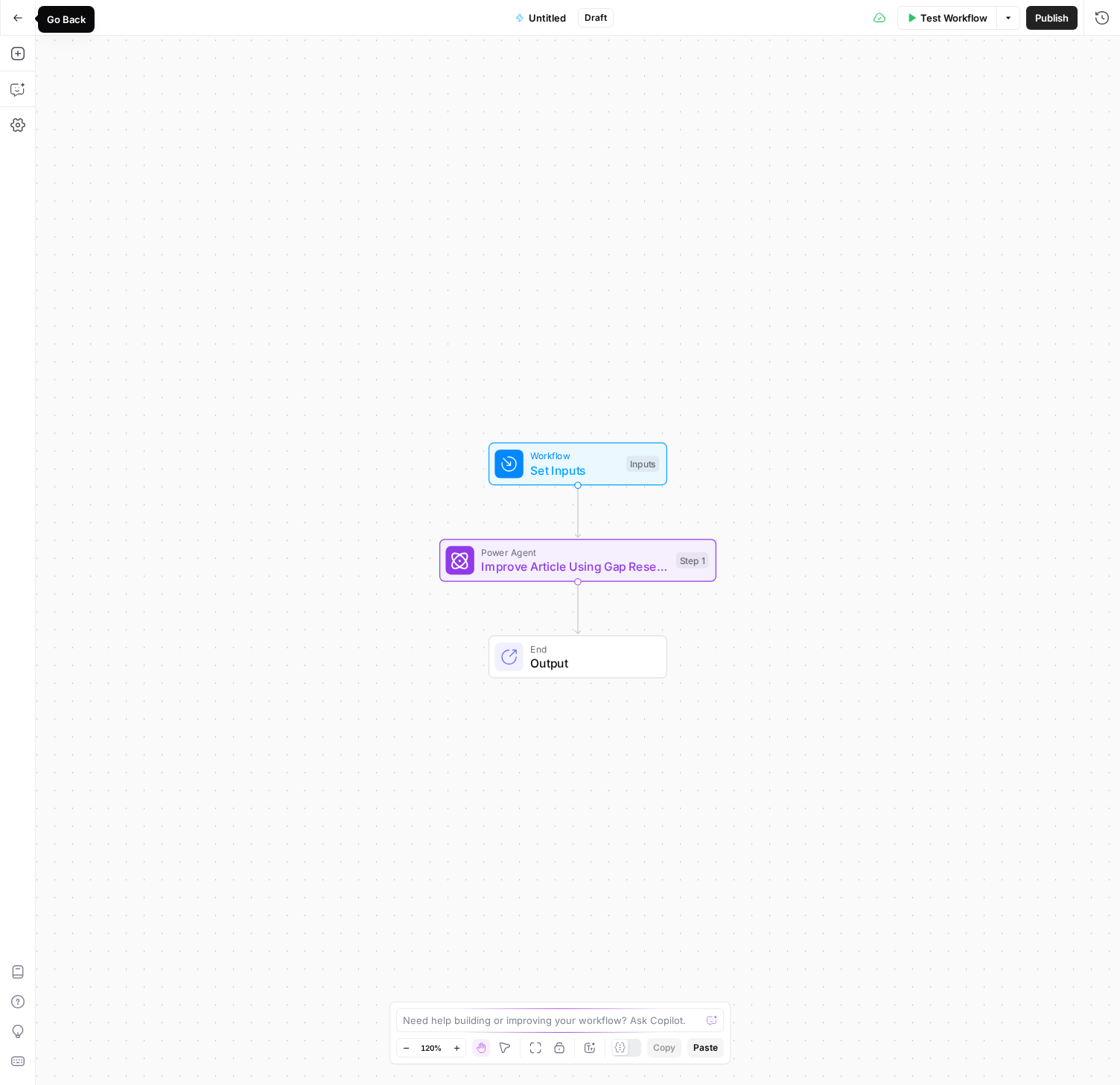
click at [21, 13] on icon "button" at bounding box center [18, 18] width 11 height 11
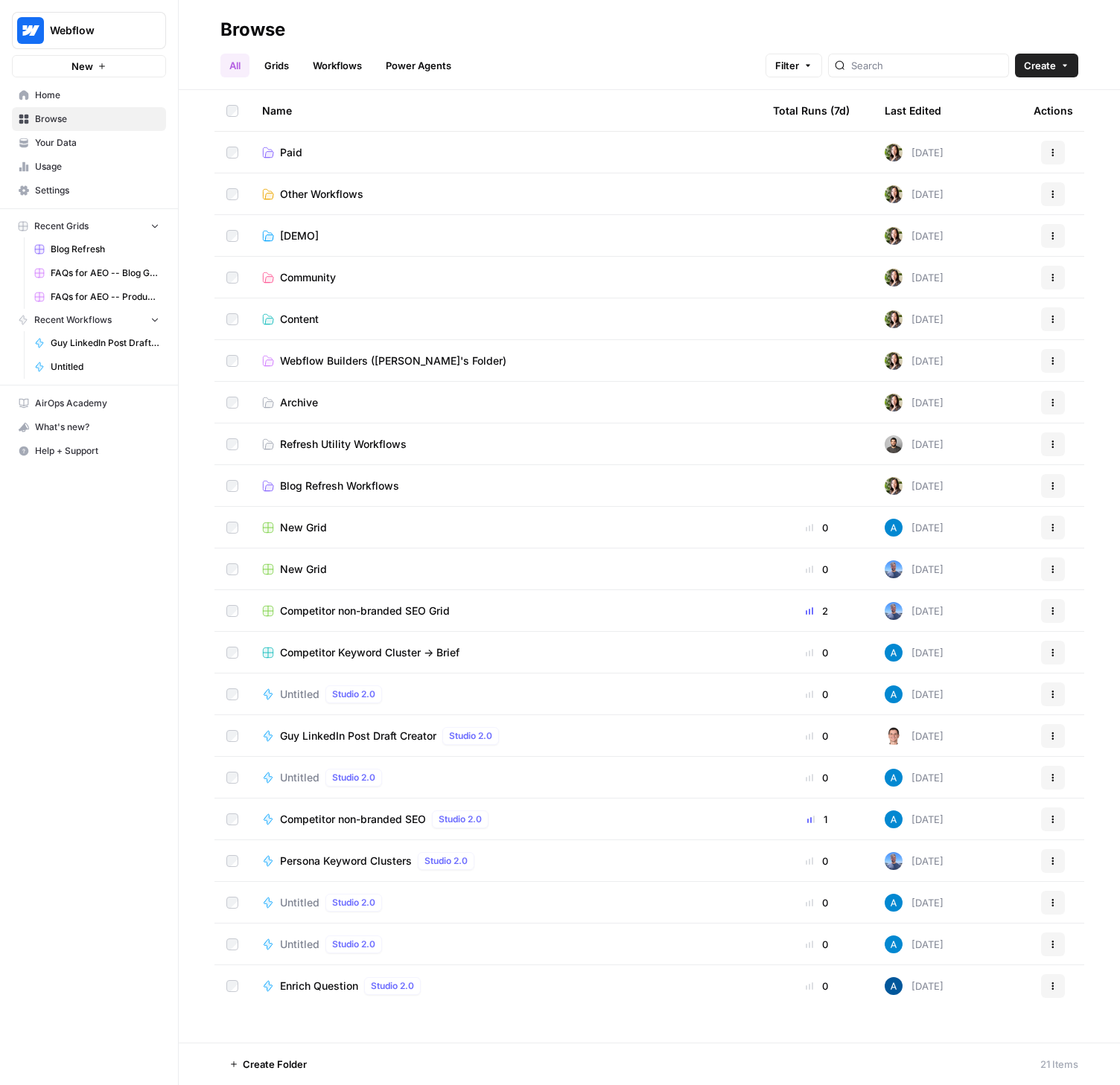
click at [292, 897] on span "Untitled" at bounding box center [300, 903] width 40 height 15
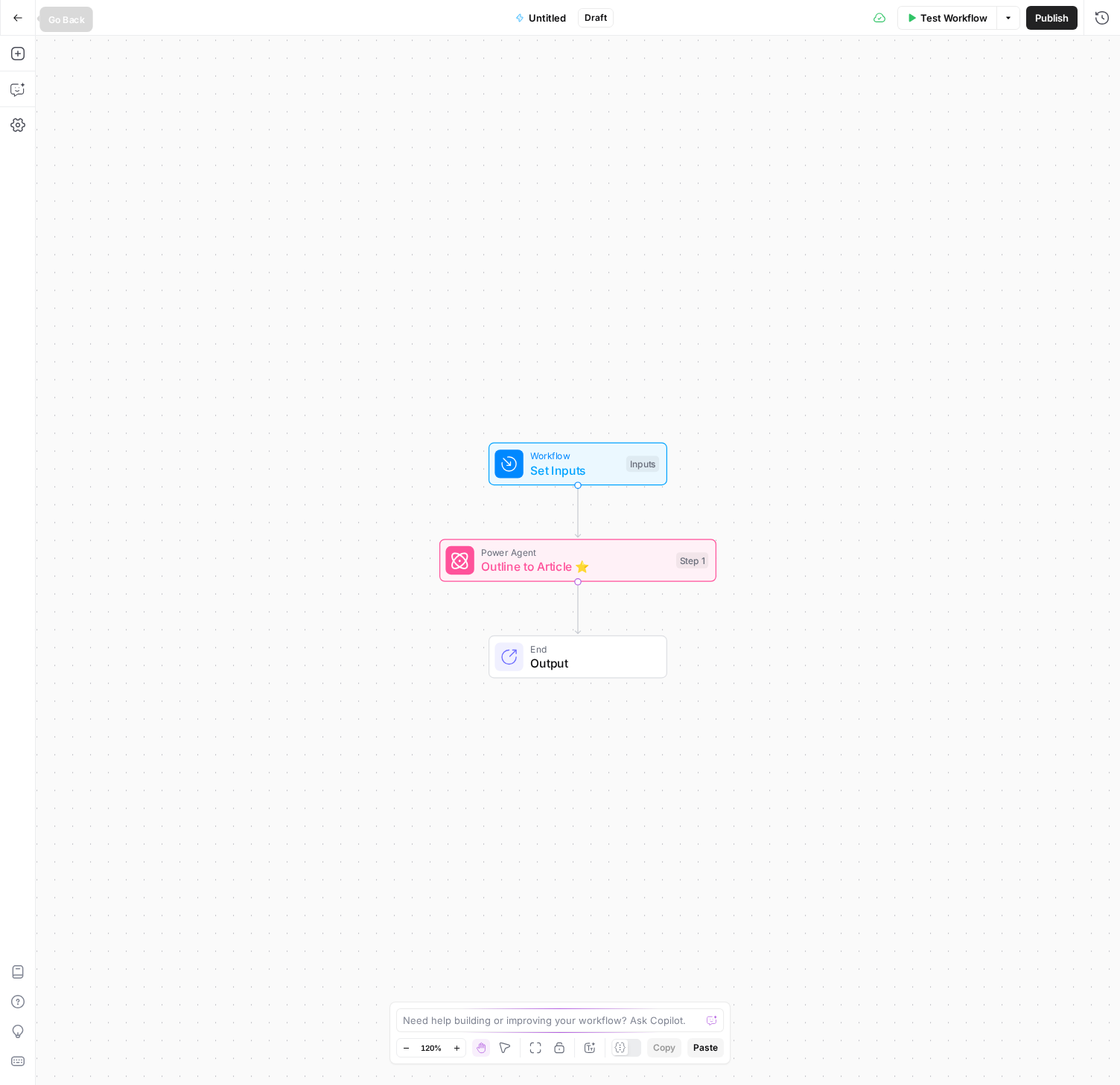
click at [16, 18] on icon "button" at bounding box center [18, 18] width 11 height 11
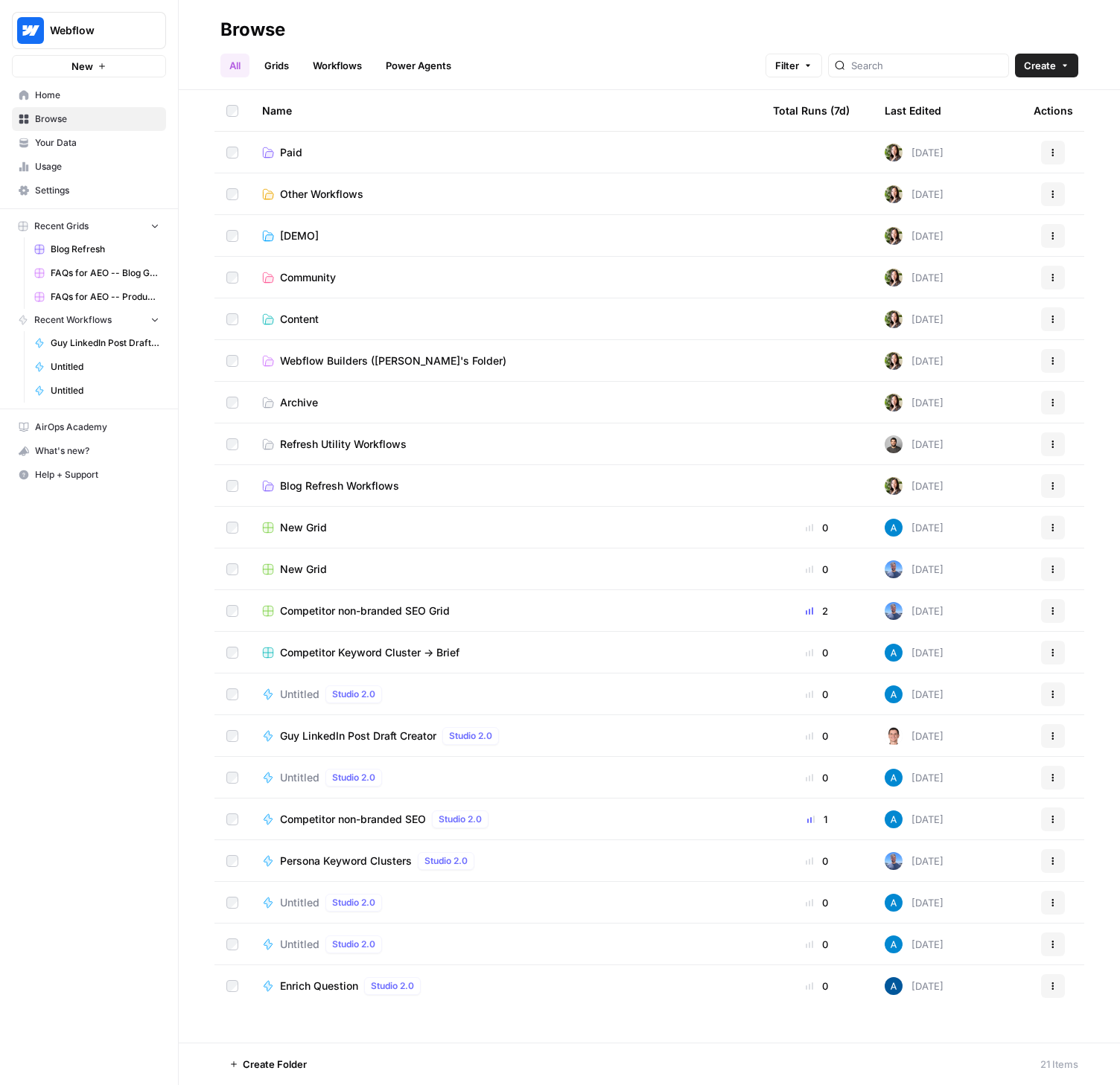
click at [301, 691] on span "Untitled" at bounding box center [300, 694] width 40 height 15
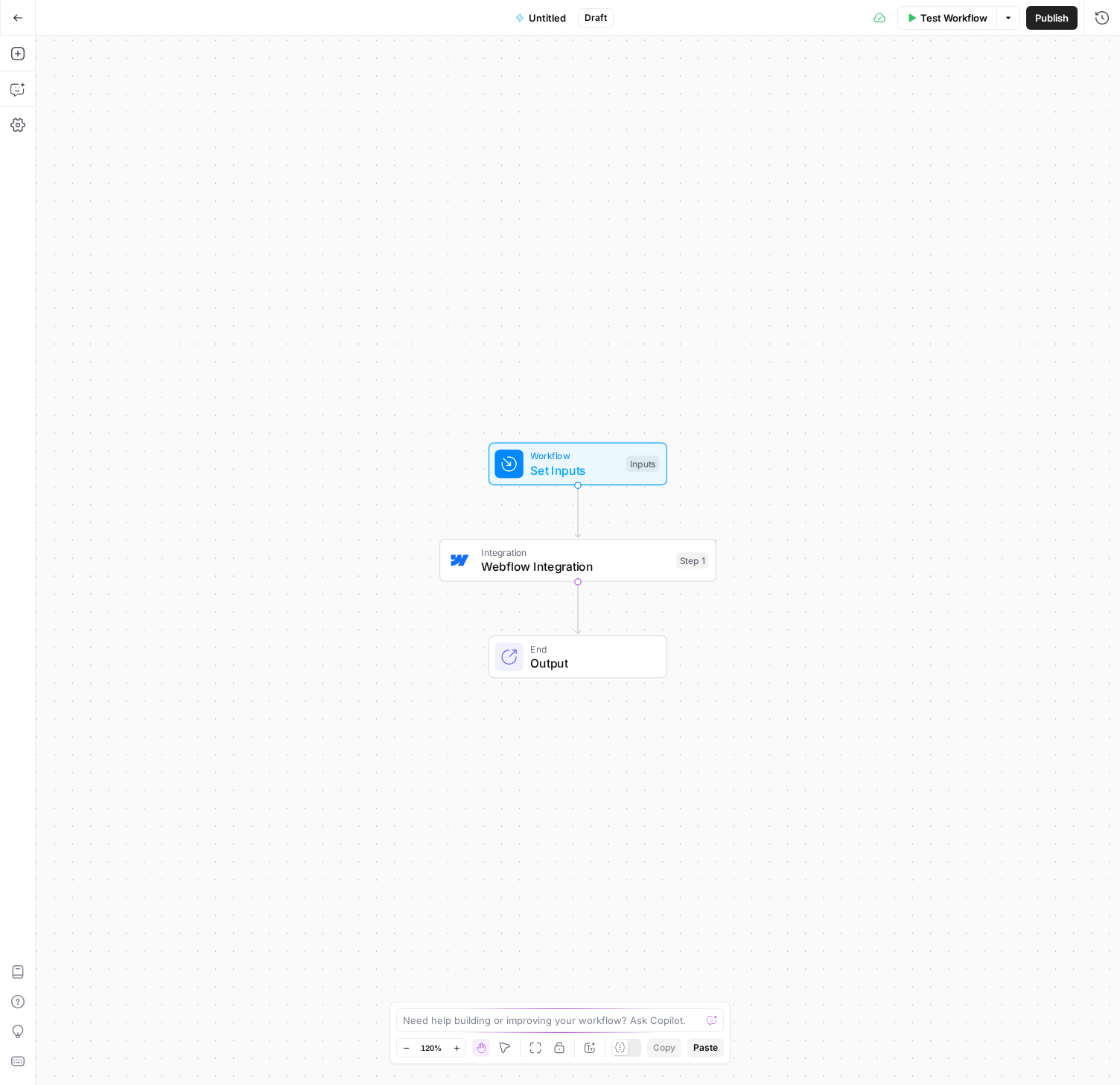
click at [20, 17] on icon "button" at bounding box center [18, 18] width 11 height 11
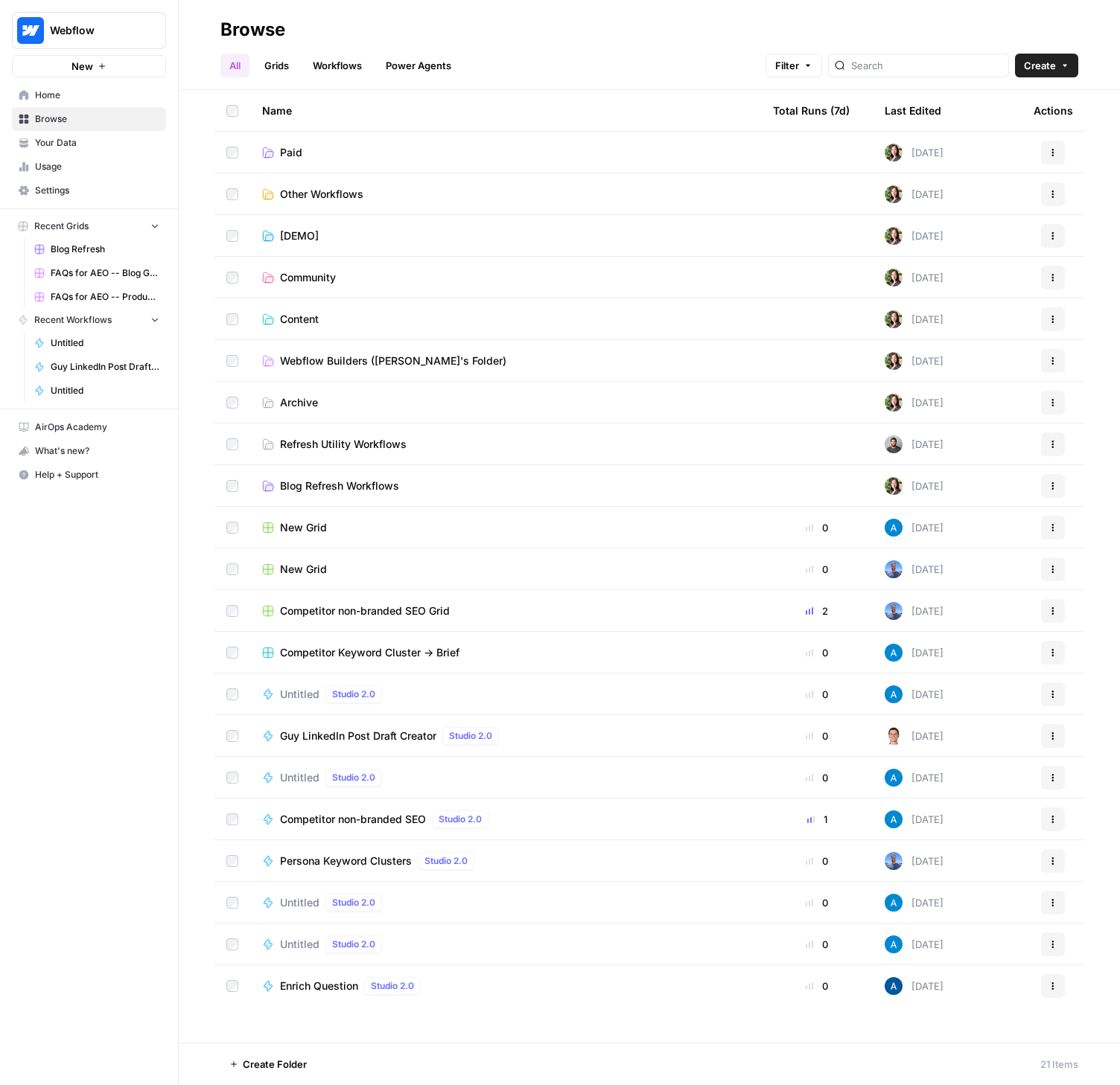
click at [339, 355] on span "Webflow Builders ([PERSON_NAME]'s Folder)" at bounding box center [394, 361] width 226 height 15
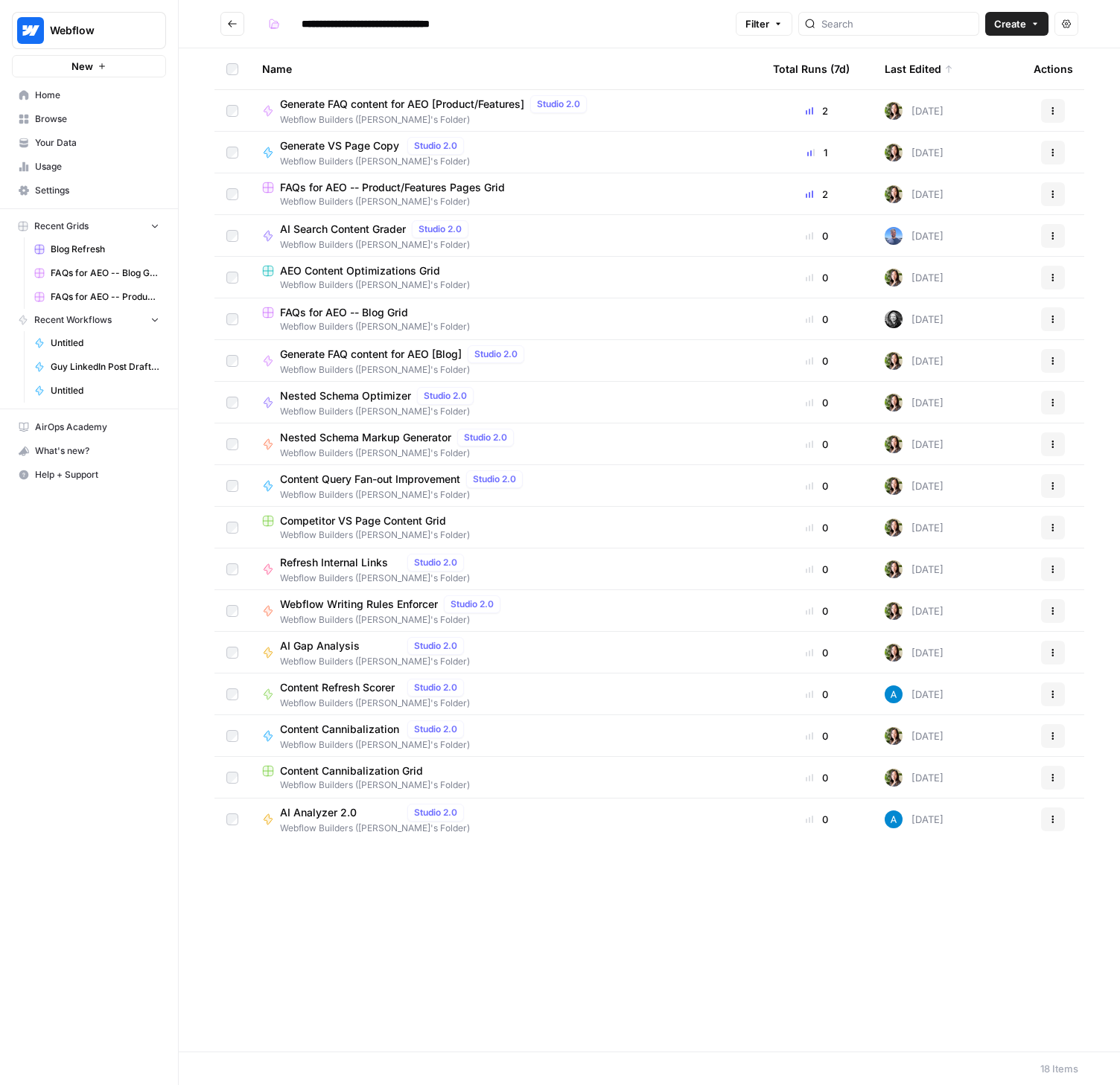
click at [465, 269] on div "AEO Content Optimizations Grid" at bounding box center [505, 271] width 487 height 15
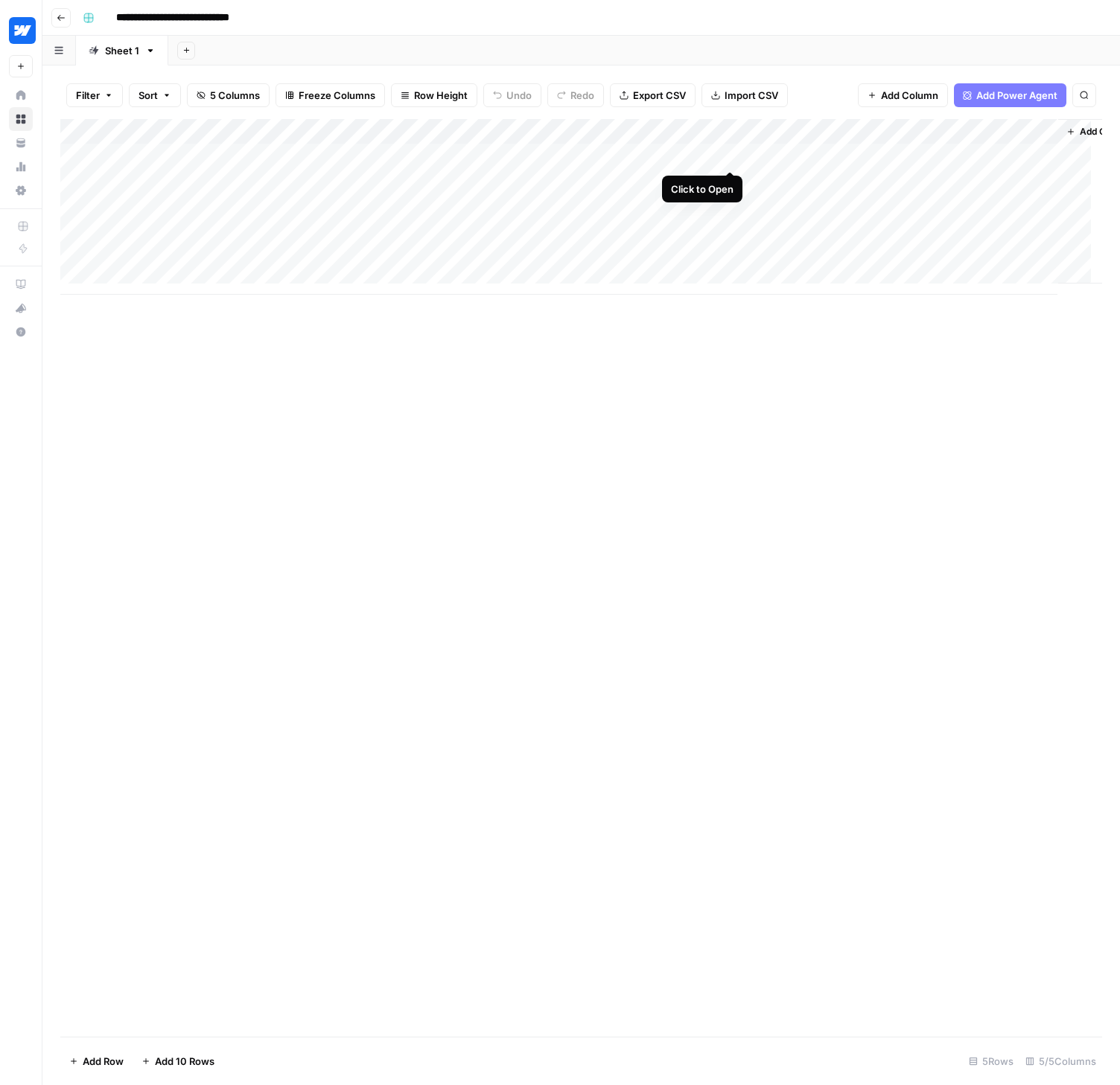
click at [727, 153] on div "Add Column" at bounding box center [581, 207] width 1042 height 176
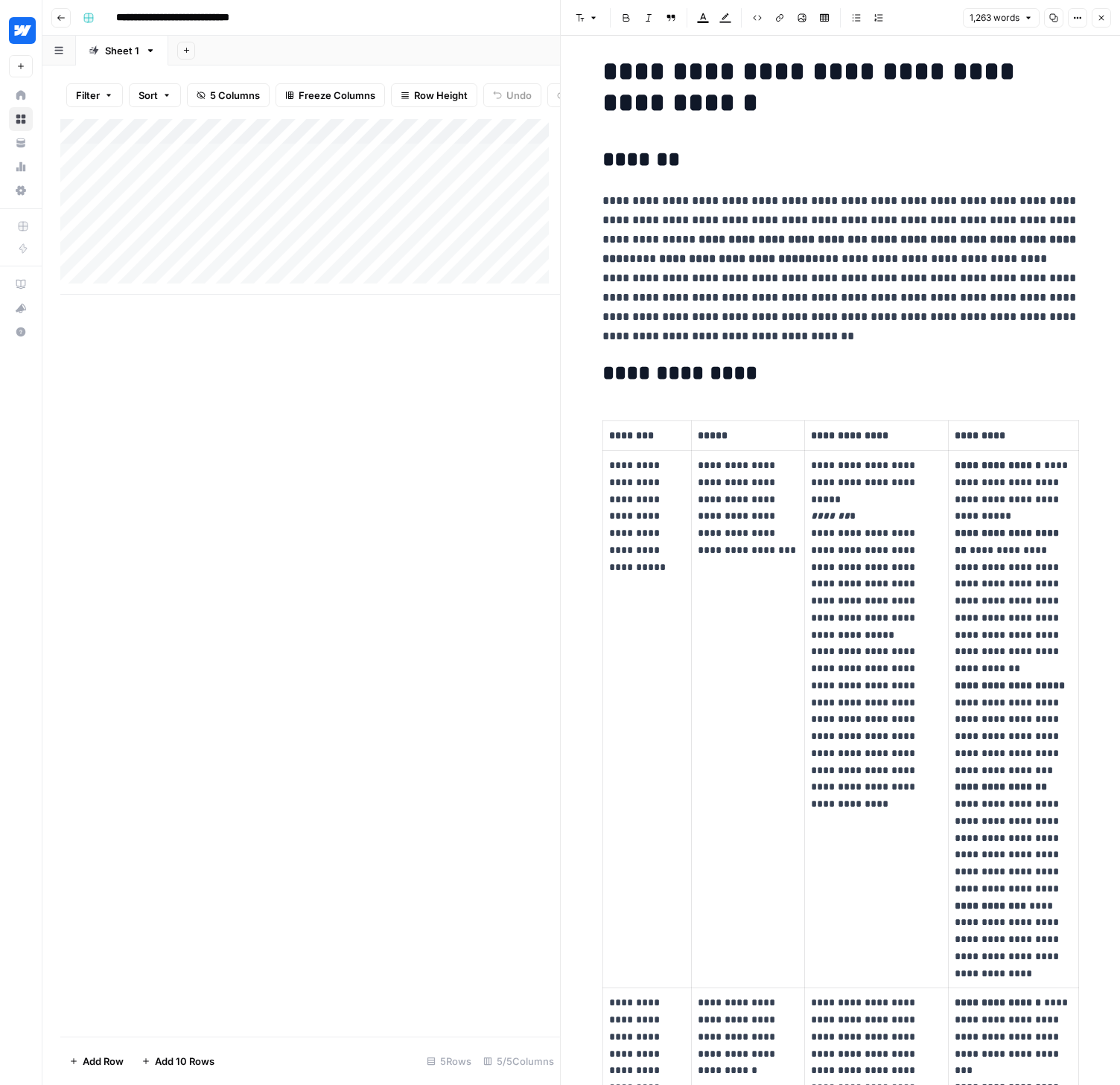
scroll to position [14, 0]
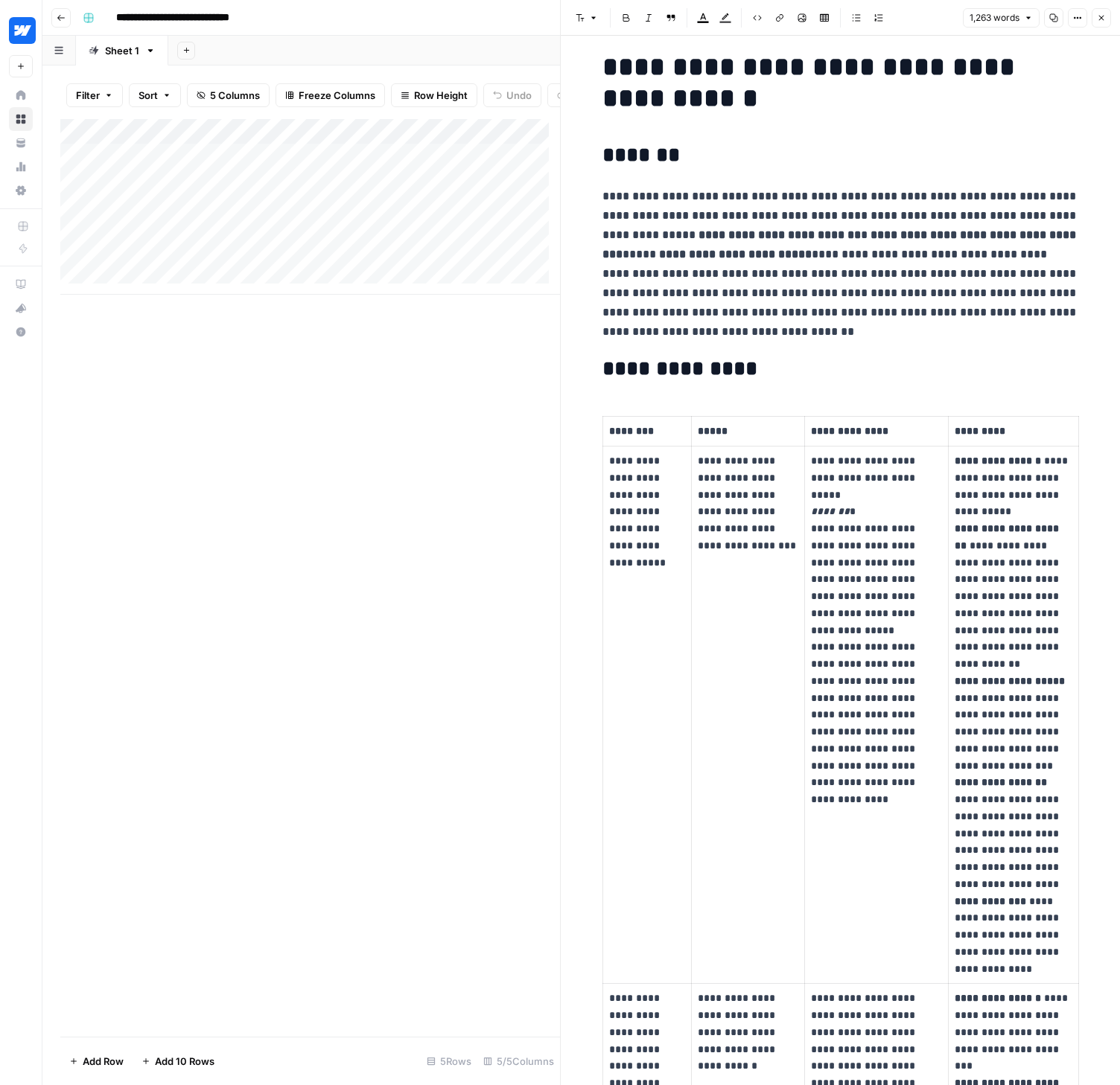
click at [1097, 15] on icon "button" at bounding box center [1101, 18] width 9 height 9
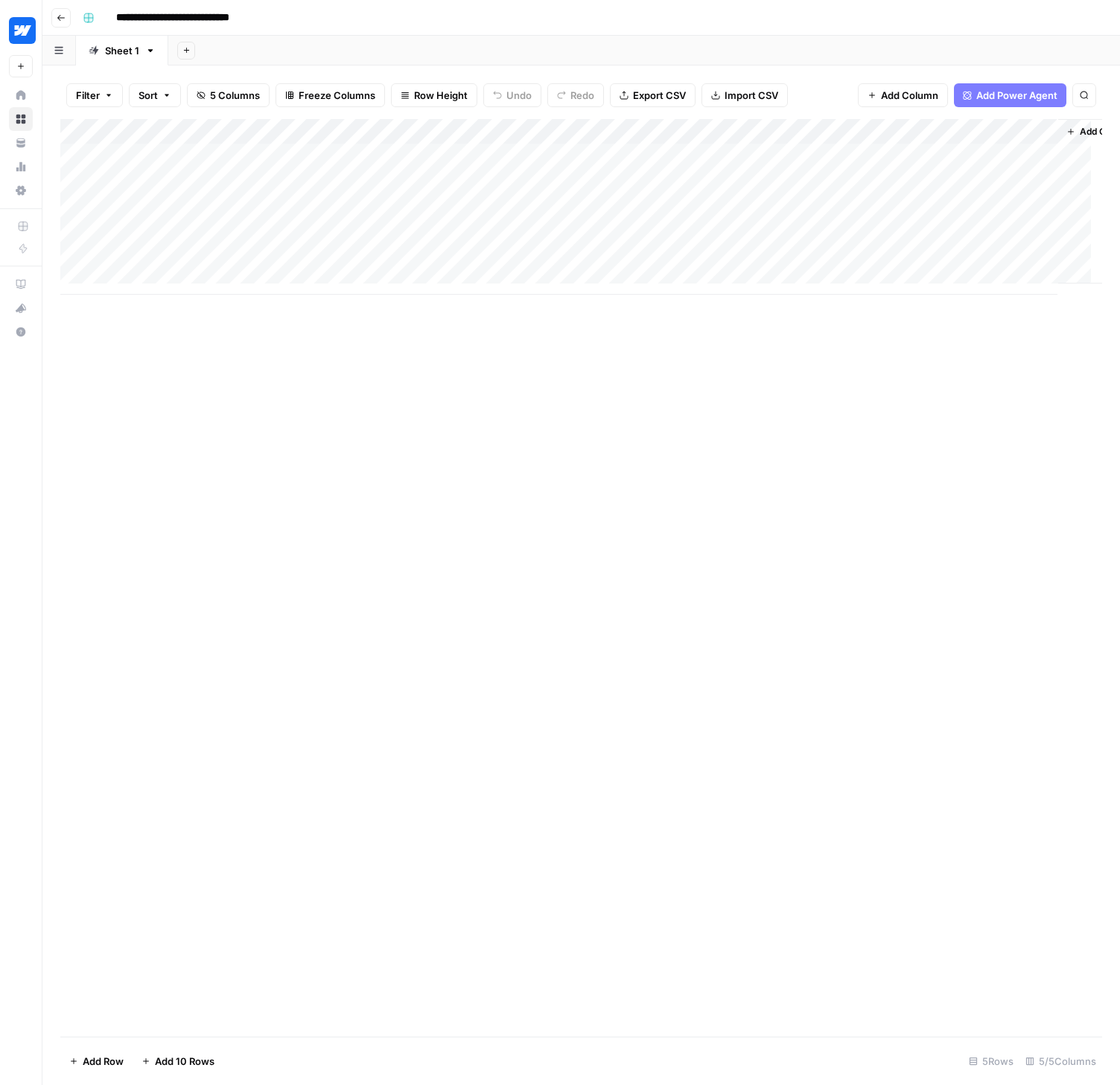
click at [63, 22] on button "Go back" at bounding box center [61, 18] width 19 height 19
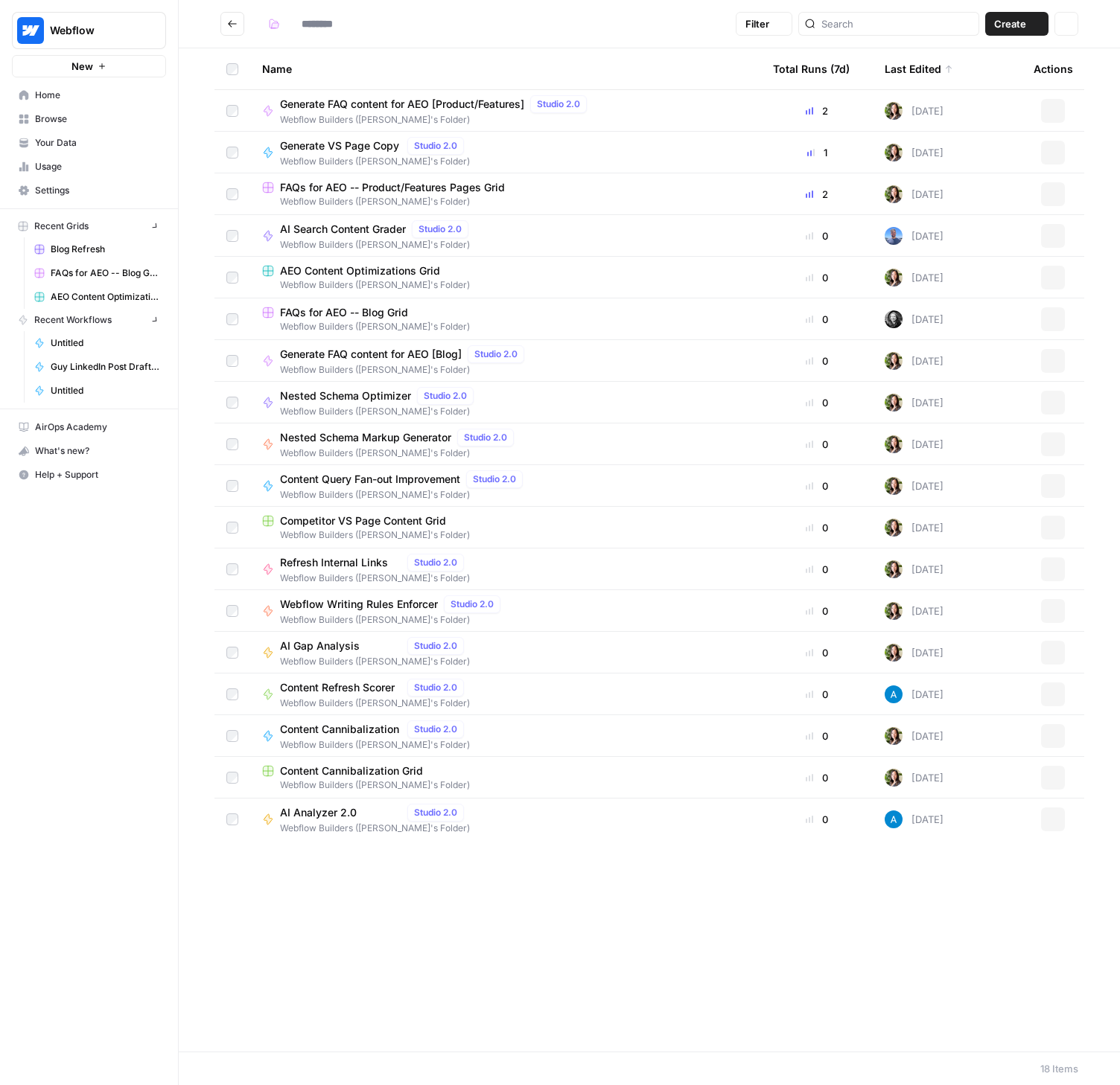
type input "**********"
click at [234, 20] on icon "Go back" at bounding box center [233, 24] width 11 height 11
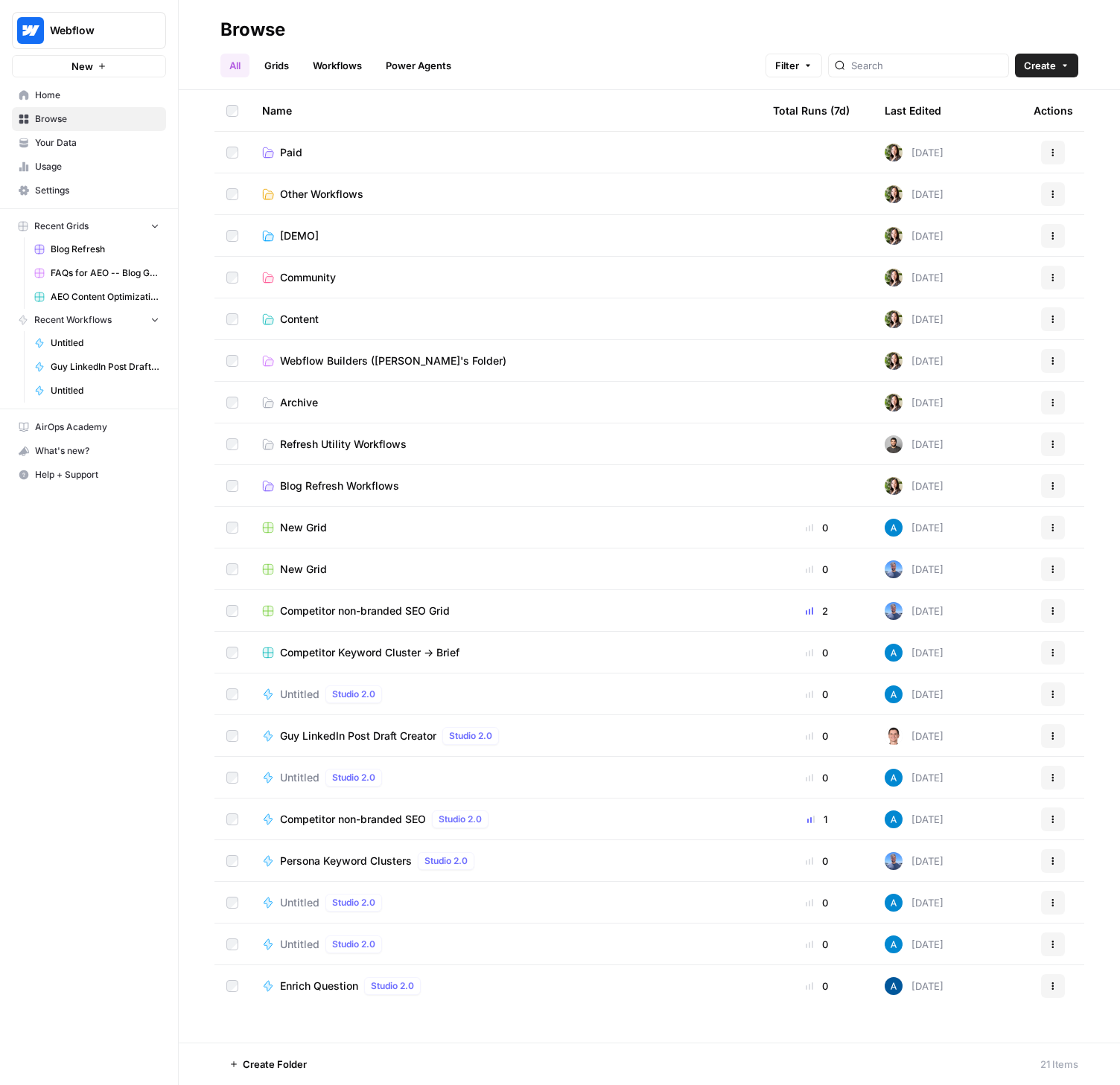
click at [55, 152] on link "Your Data" at bounding box center [88, 142] width 154 height 24
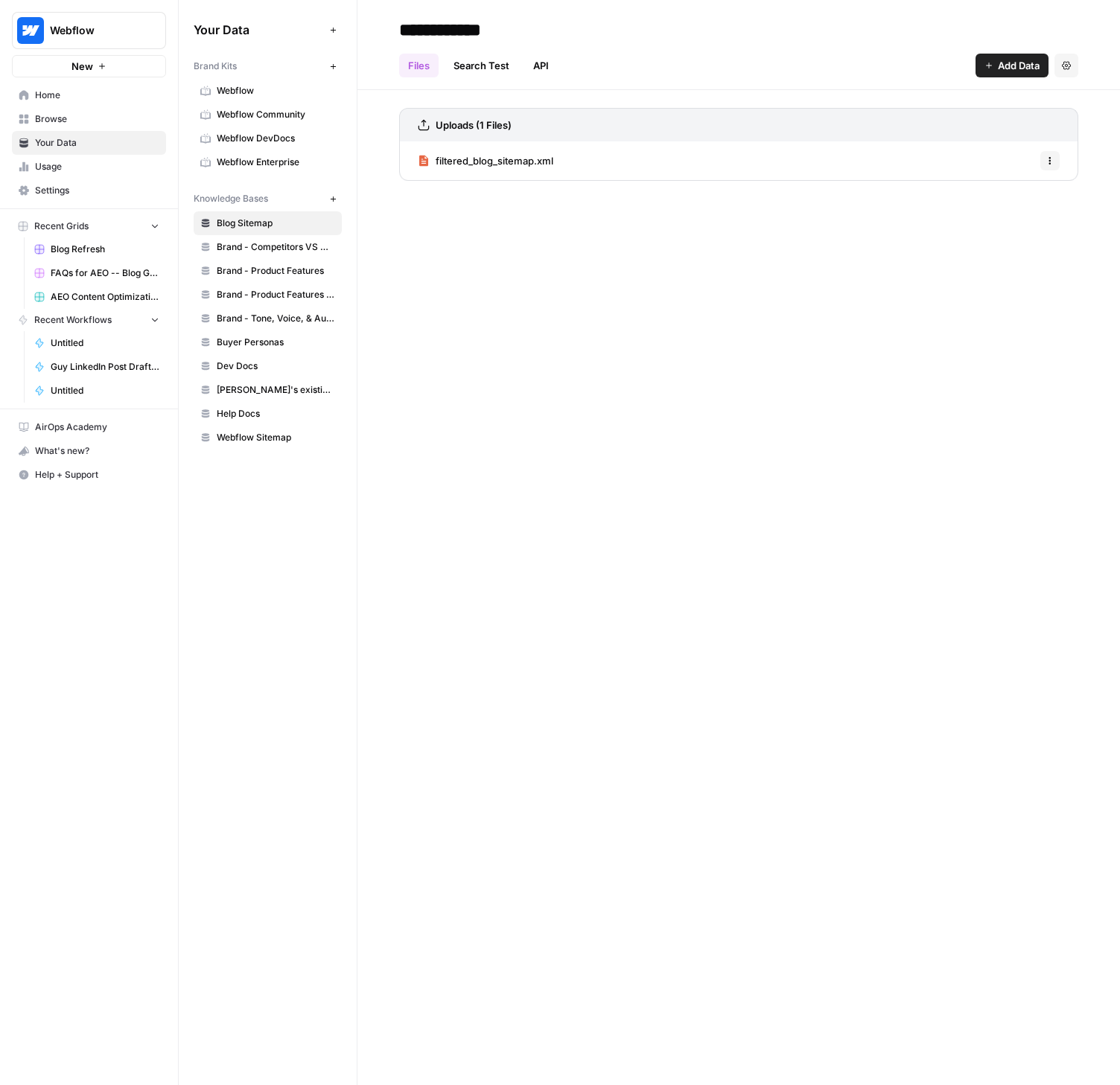
click at [88, 250] on span "Blog Refresh" at bounding box center [104, 248] width 109 height 13
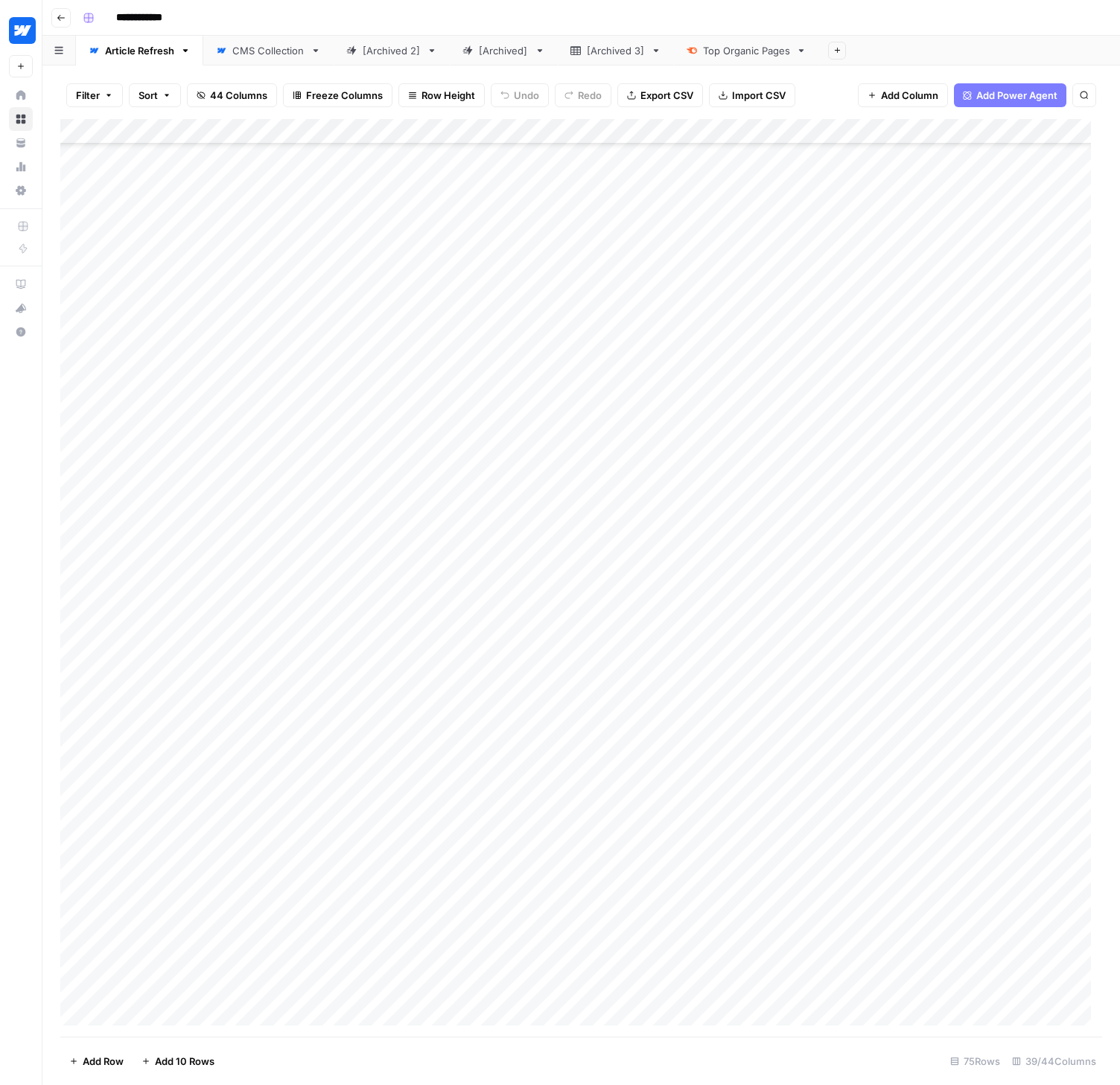
scroll to position [1041, 0]
click at [489, 760] on div "Add Column" at bounding box center [581, 578] width 1042 height 918
click at [514, 756] on div "Add Column" at bounding box center [581, 578] width 1042 height 918
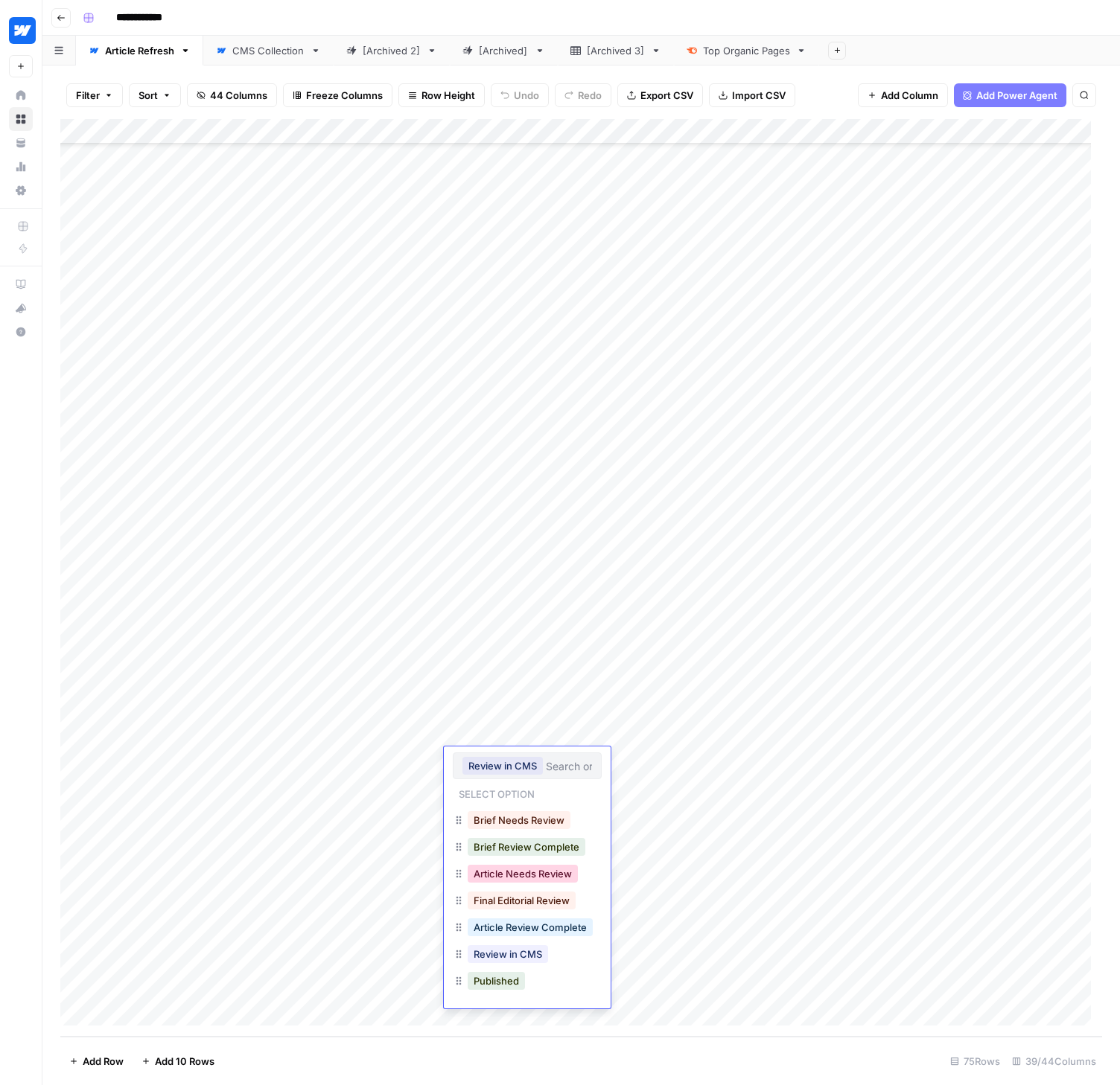
scroll to position [50, 0]
click at [518, 958] on button "Published" at bounding box center [496, 955] width 58 height 18
